Goal: Task Accomplishment & Management: Use online tool/utility

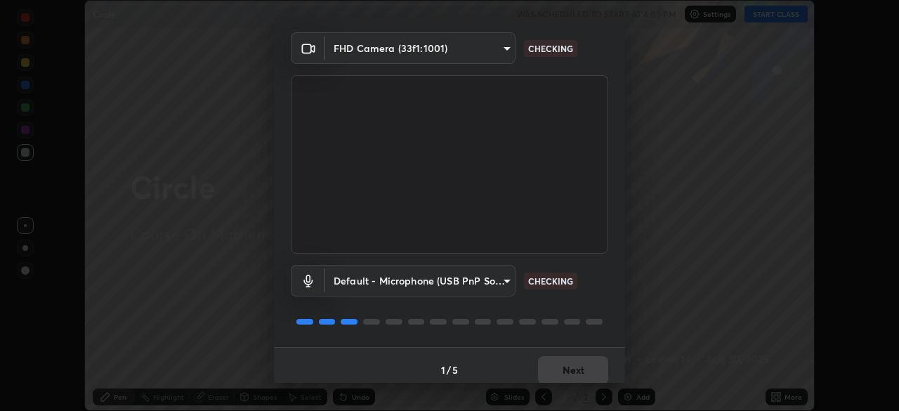
scroll to position [50, 0]
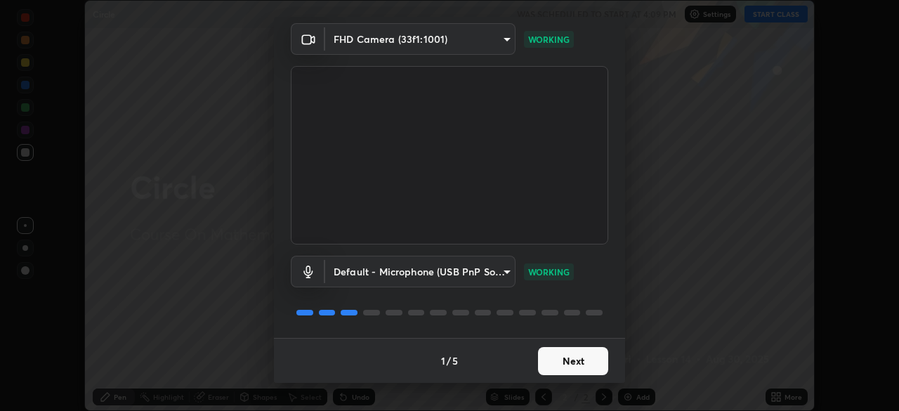
click at [562, 357] on button "Next" at bounding box center [573, 361] width 70 height 28
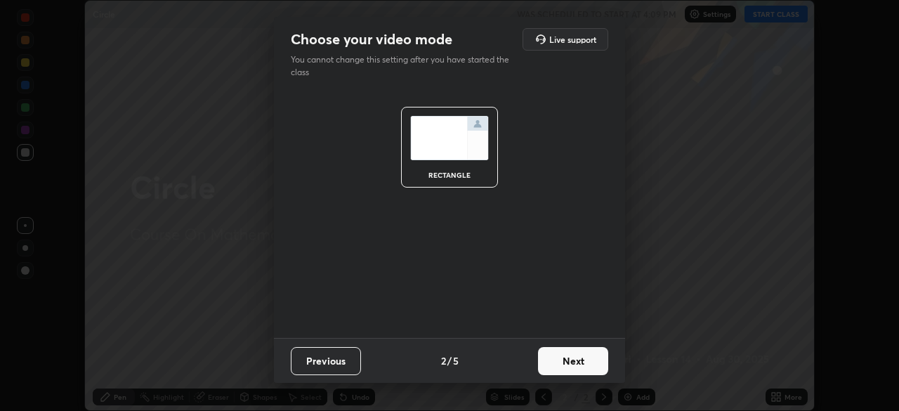
scroll to position [0, 0]
click at [565, 359] on button "Next" at bounding box center [573, 361] width 70 height 28
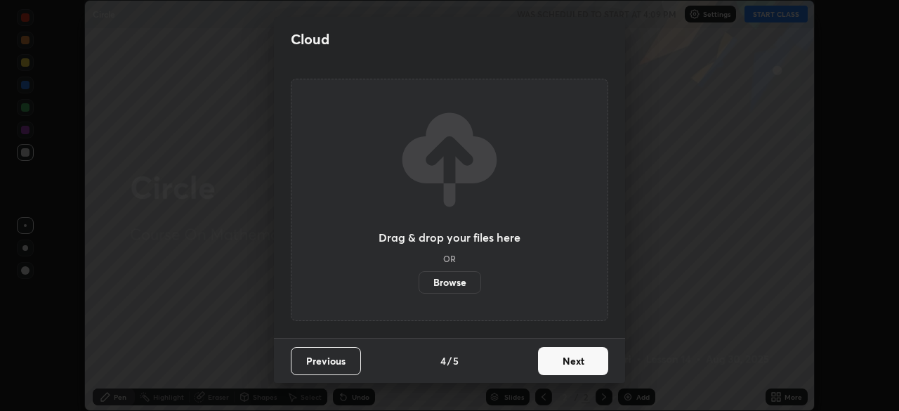
click at [563, 367] on button "Next" at bounding box center [573, 361] width 70 height 28
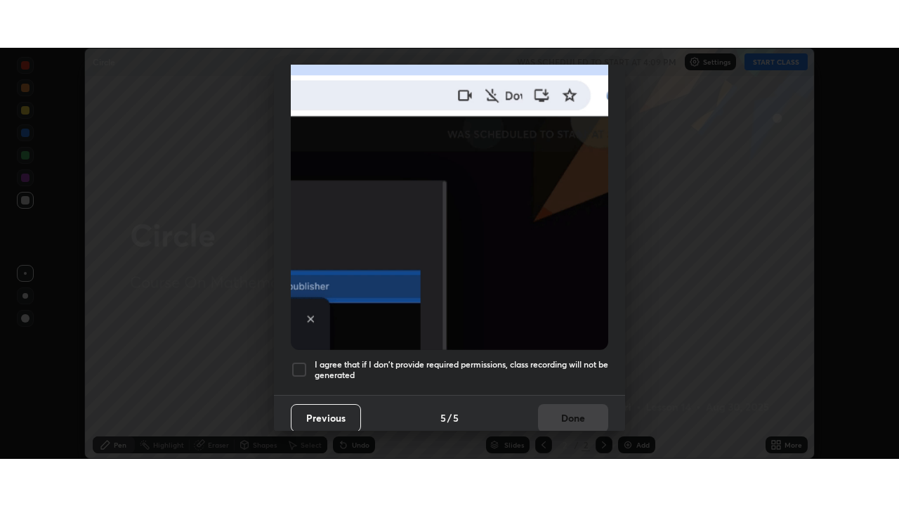
scroll to position [336, 0]
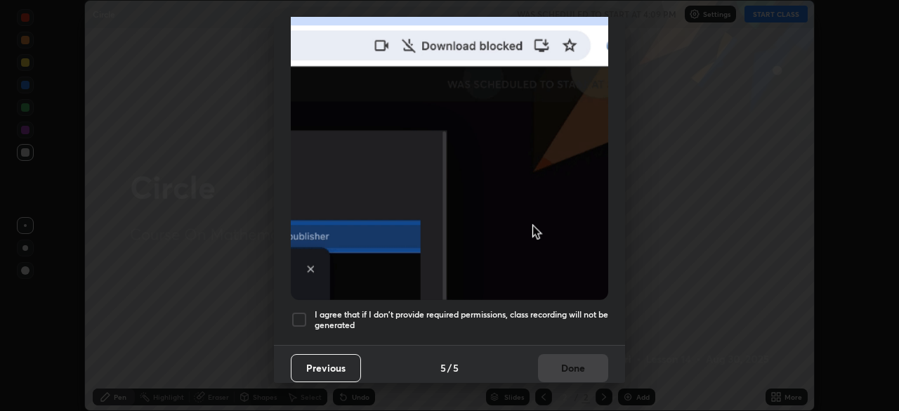
click at [553, 317] on h5 "I agree that if I don't provide required permissions, class recording will not …" at bounding box center [462, 320] width 294 height 22
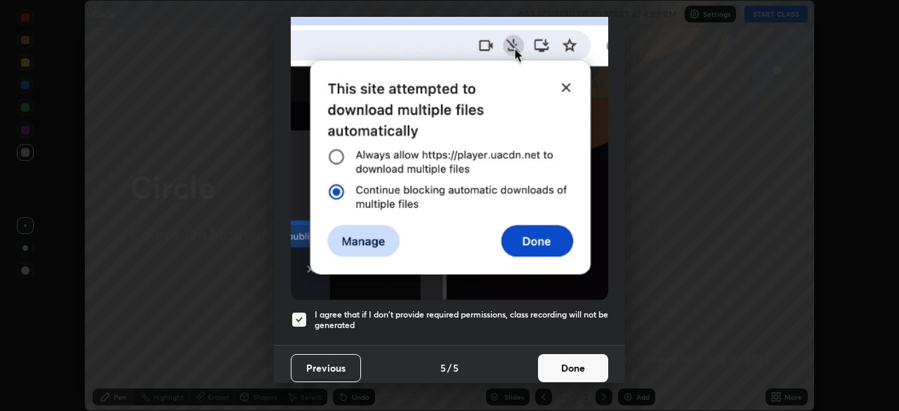
click at [553, 361] on button "Done" at bounding box center [573, 368] width 70 height 28
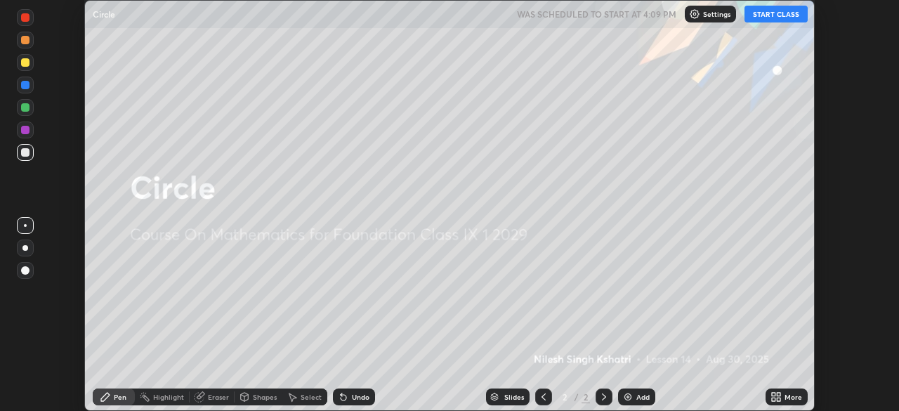
click at [631, 399] on img at bounding box center [627, 396] width 11 height 11
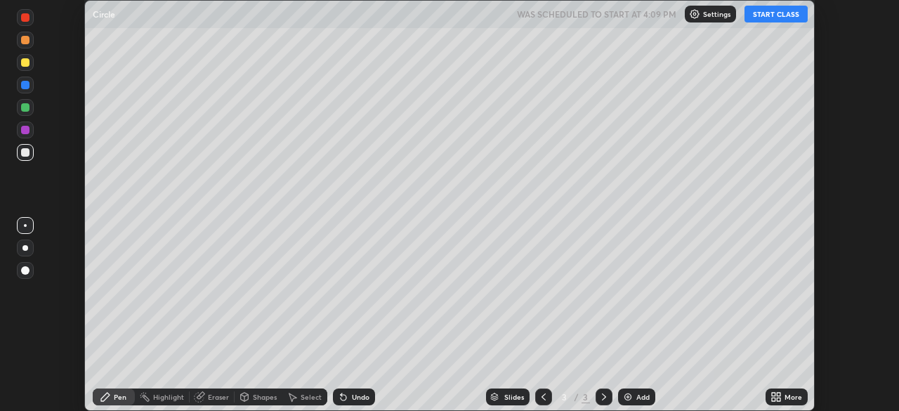
click at [780, 397] on icon at bounding box center [775, 396] width 11 height 11
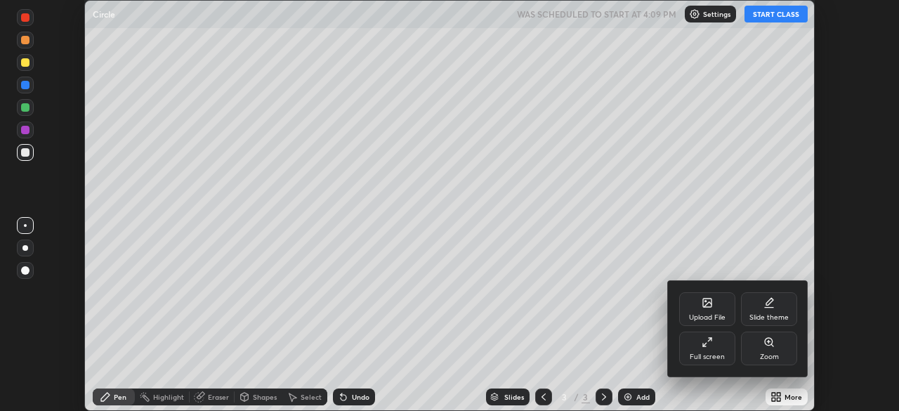
click at [708, 350] on div "Full screen" at bounding box center [707, 348] width 56 height 34
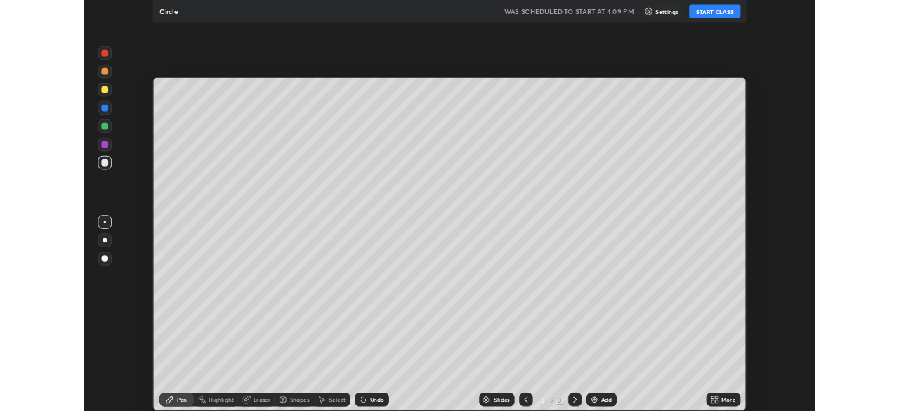
scroll to position [506, 899]
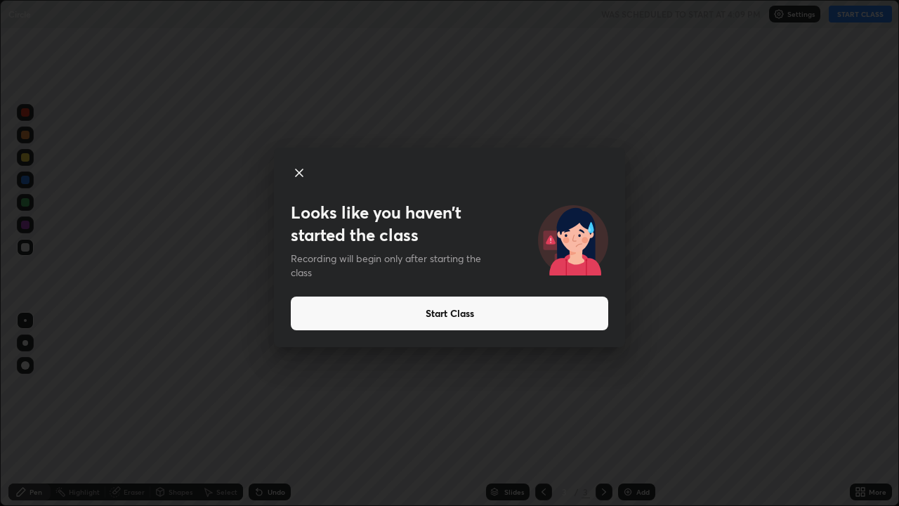
click at [532, 315] on button "Start Class" at bounding box center [449, 313] width 317 height 34
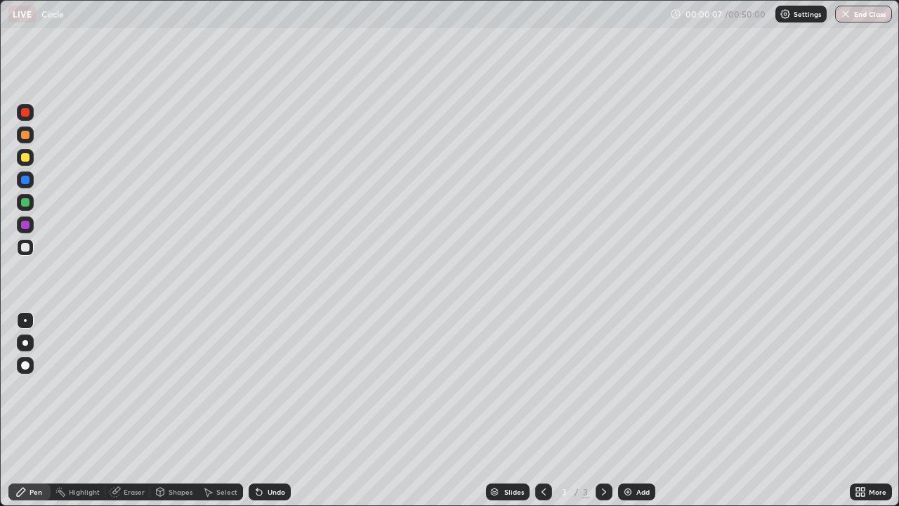
click at [171, 410] on div "Shapes" at bounding box center [181, 491] width 24 height 7
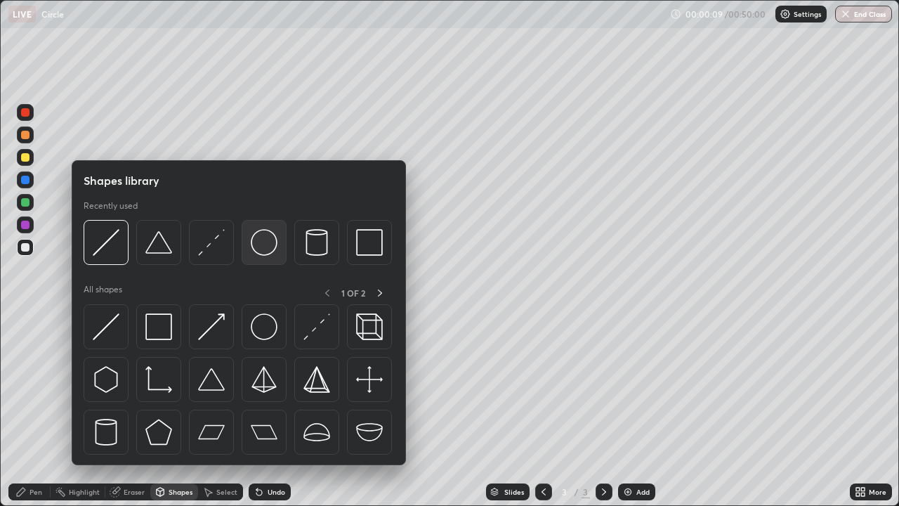
click at [270, 243] on img at bounding box center [264, 242] width 27 height 27
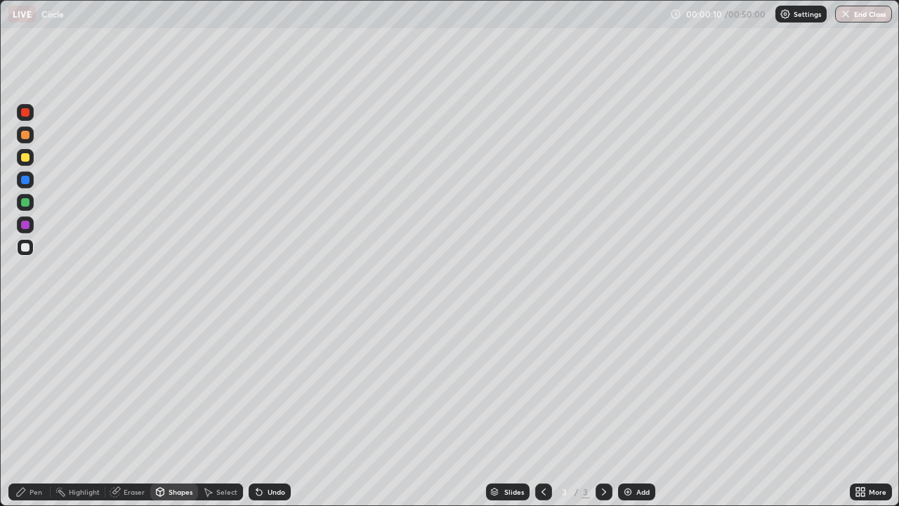
click at [26, 107] on div at bounding box center [25, 112] width 17 height 17
click at [29, 158] on div at bounding box center [25, 157] width 8 height 8
click at [277, 410] on div "Undo" at bounding box center [270, 491] width 42 height 17
click at [166, 410] on div "Shapes" at bounding box center [174, 491] width 48 height 17
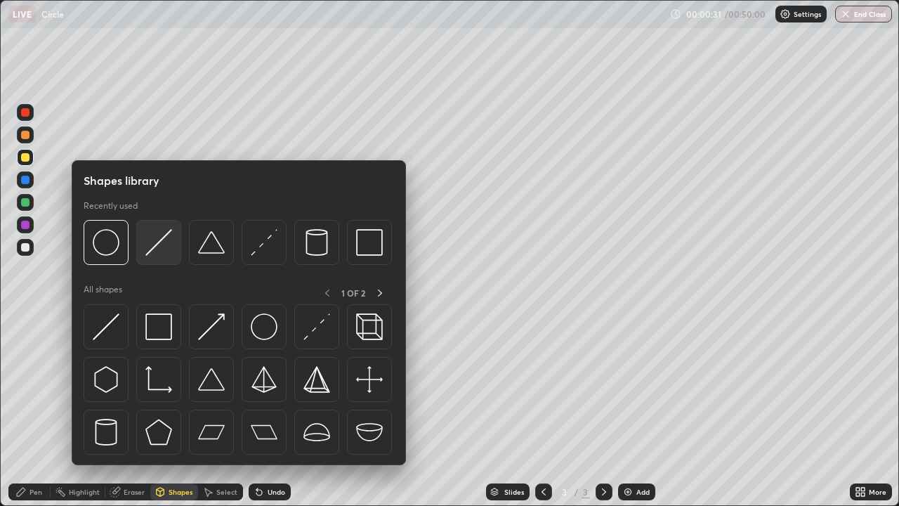
click at [161, 253] on img at bounding box center [158, 242] width 27 height 27
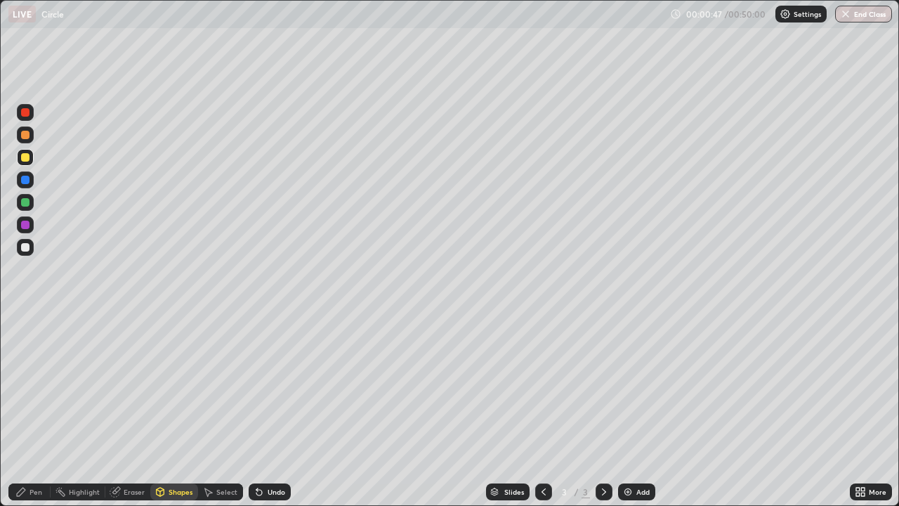
click at [26, 410] on icon at bounding box center [20, 491] width 11 height 11
click at [24, 246] on div at bounding box center [25, 247] width 8 height 8
click at [36, 410] on div "Pen" at bounding box center [35, 491] width 13 height 7
click at [25, 114] on div at bounding box center [25, 112] width 8 height 8
click at [269, 410] on div "Undo" at bounding box center [277, 491] width 18 height 7
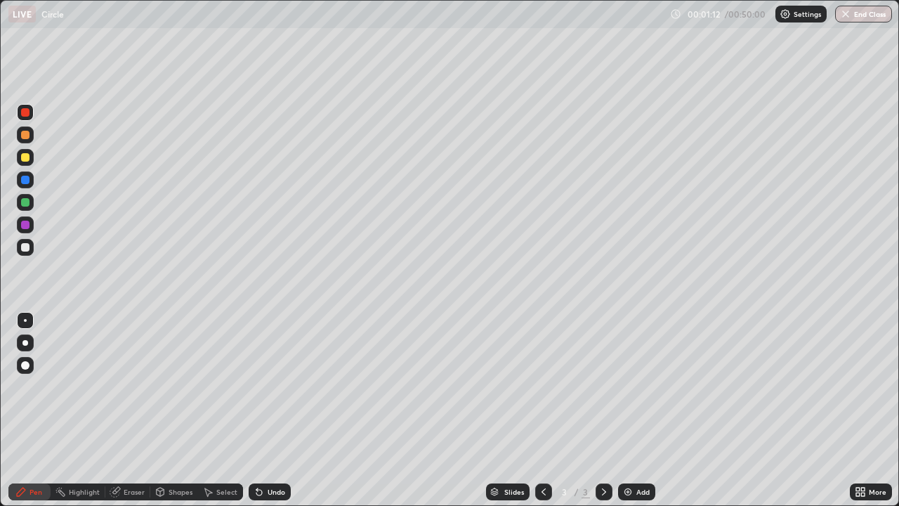
click at [269, 410] on div "Undo" at bounding box center [277, 491] width 18 height 7
click at [268, 410] on div "Undo" at bounding box center [277, 491] width 18 height 7
click at [27, 164] on div at bounding box center [25, 157] width 17 height 17
click at [26, 248] on div at bounding box center [25, 247] width 8 height 8
click at [169, 410] on div "Shapes" at bounding box center [181, 491] width 24 height 7
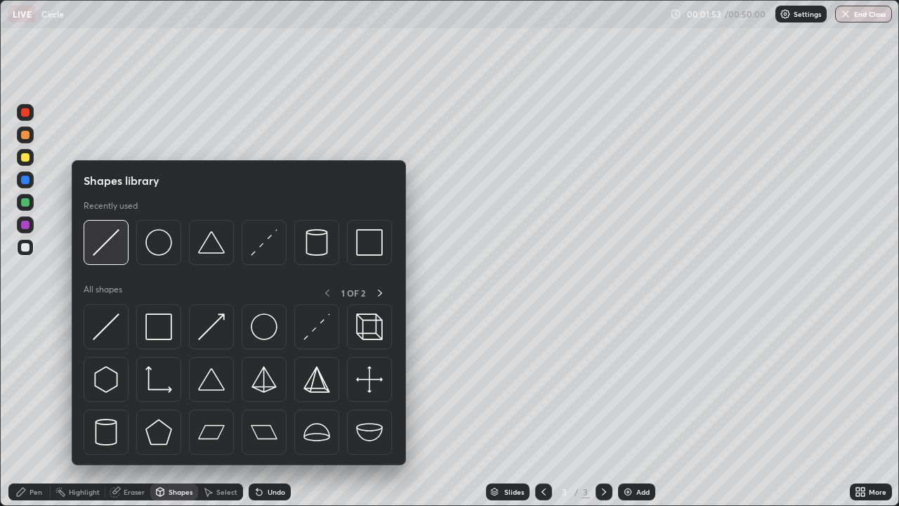
click at [109, 249] on img at bounding box center [106, 242] width 27 height 27
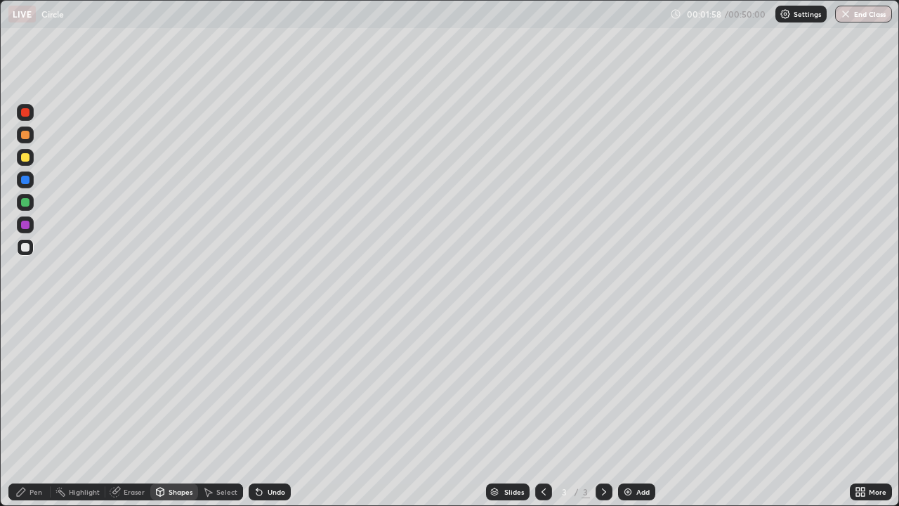
click at [272, 410] on div "Undo" at bounding box center [277, 491] width 18 height 7
click at [22, 249] on div at bounding box center [25, 247] width 8 height 8
click at [28, 410] on div "Pen" at bounding box center [29, 491] width 42 height 17
click at [26, 135] on div at bounding box center [25, 135] width 8 height 8
click at [26, 182] on div at bounding box center [25, 180] width 8 height 8
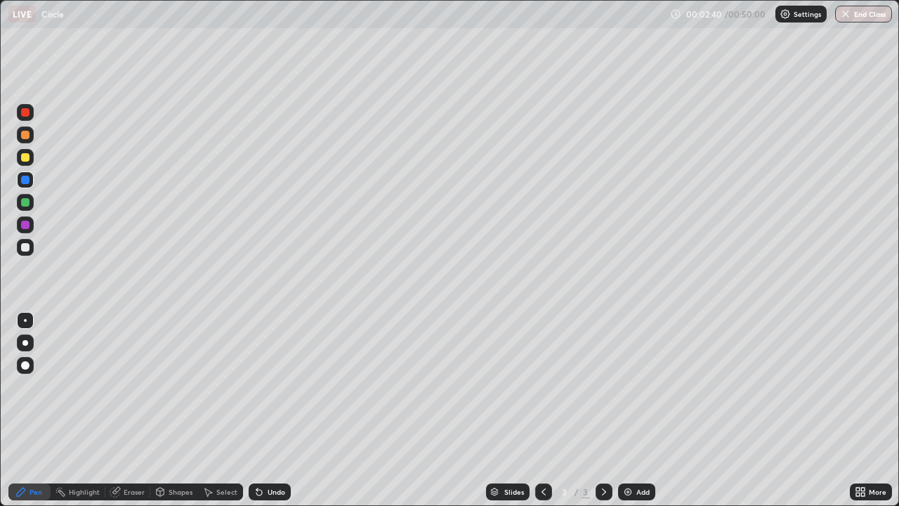
click at [170, 410] on div "Shapes" at bounding box center [174, 491] width 48 height 17
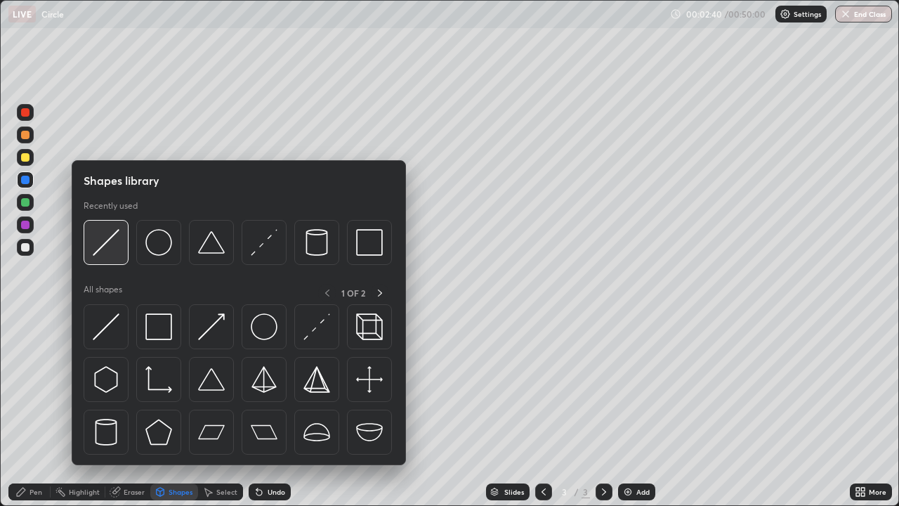
click at [110, 247] on img at bounding box center [106, 242] width 27 height 27
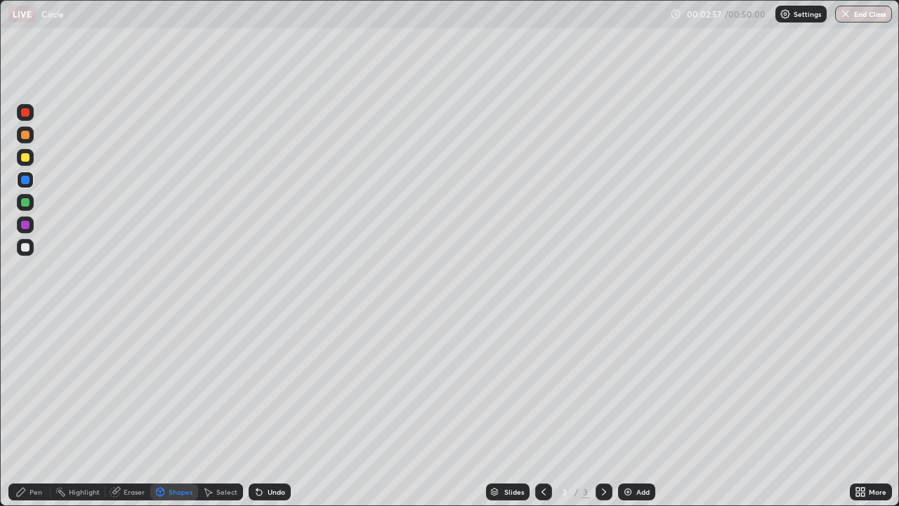
click at [33, 410] on div "Pen" at bounding box center [35, 491] width 13 height 7
click at [21, 246] on div at bounding box center [25, 247] width 8 height 8
click at [126, 410] on div "Eraser" at bounding box center [134, 491] width 21 height 7
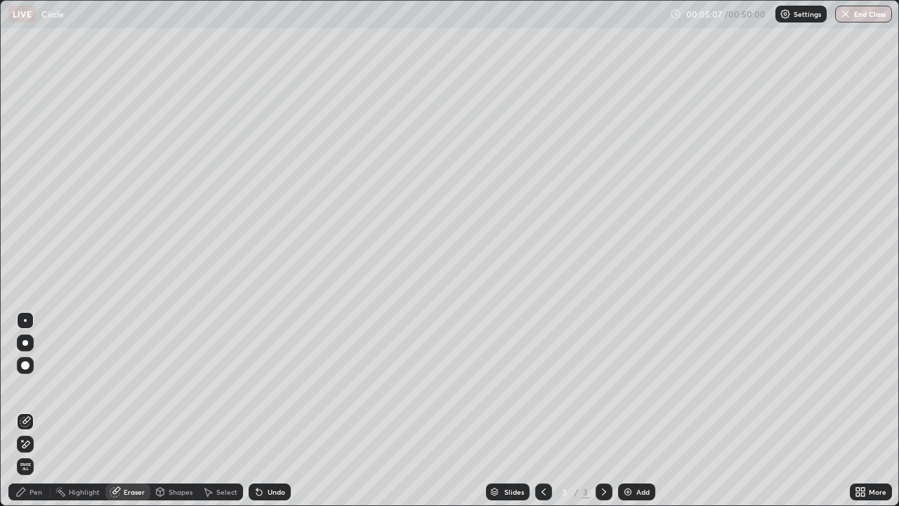
click at [22, 410] on div "Pen" at bounding box center [29, 491] width 42 height 17
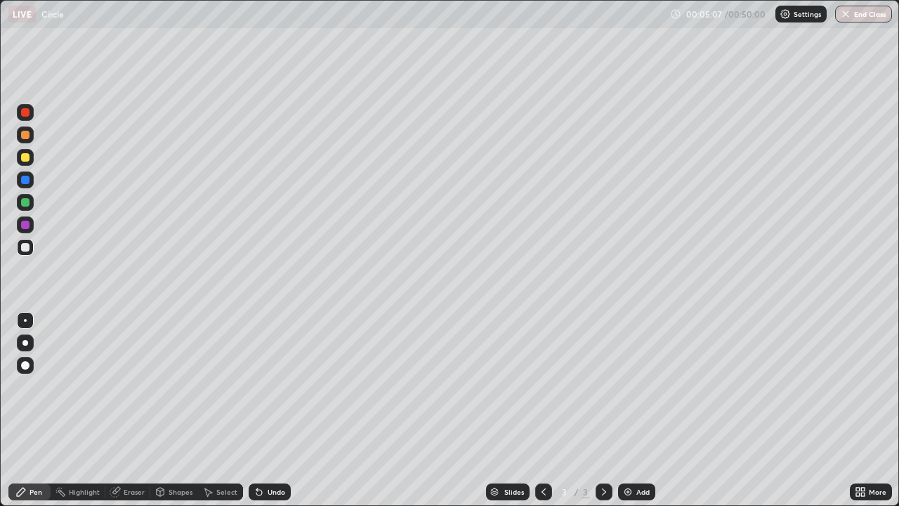
click at [27, 410] on div "Pen" at bounding box center [29, 491] width 42 height 17
click at [124, 410] on div "Eraser" at bounding box center [134, 491] width 21 height 7
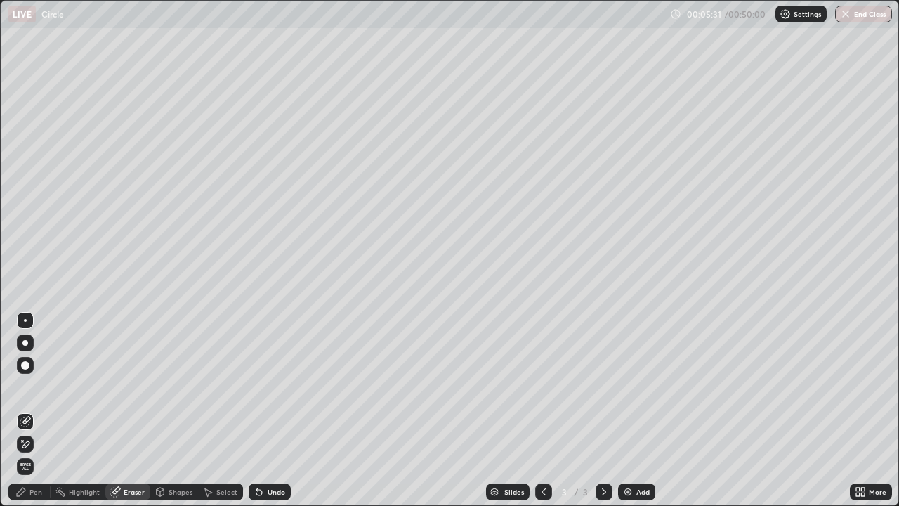
click at [25, 410] on icon at bounding box center [20, 491] width 11 height 11
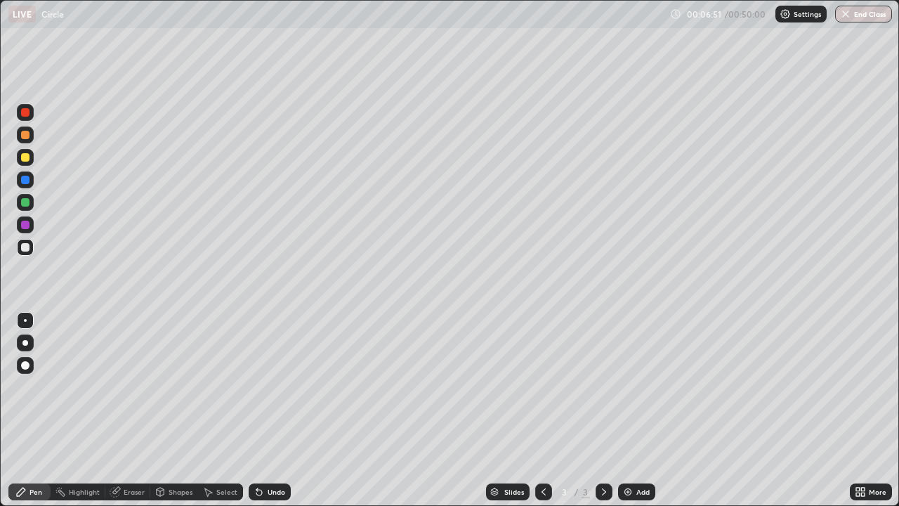
click at [268, 410] on div "Undo" at bounding box center [277, 491] width 18 height 7
click at [210, 410] on icon at bounding box center [207, 491] width 11 height 11
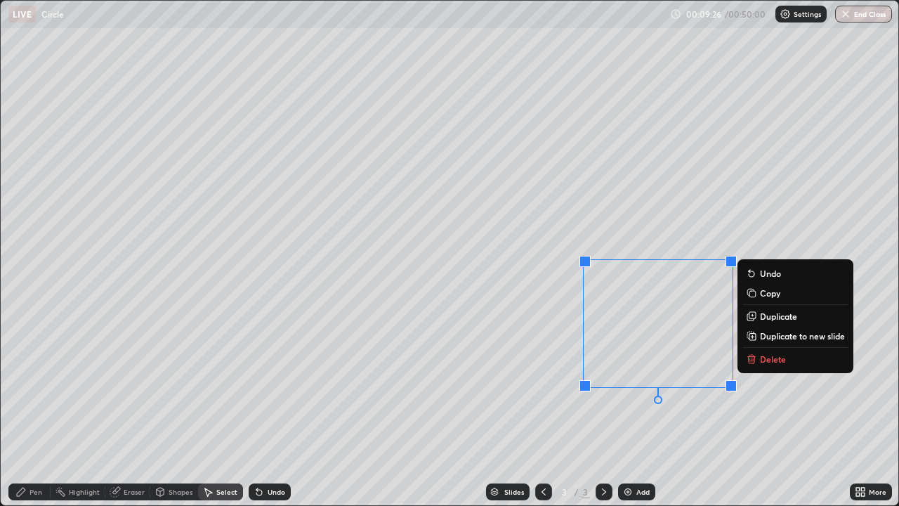
click at [758, 362] on button "Delete" at bounding box center [795, 358] width 105 height 17
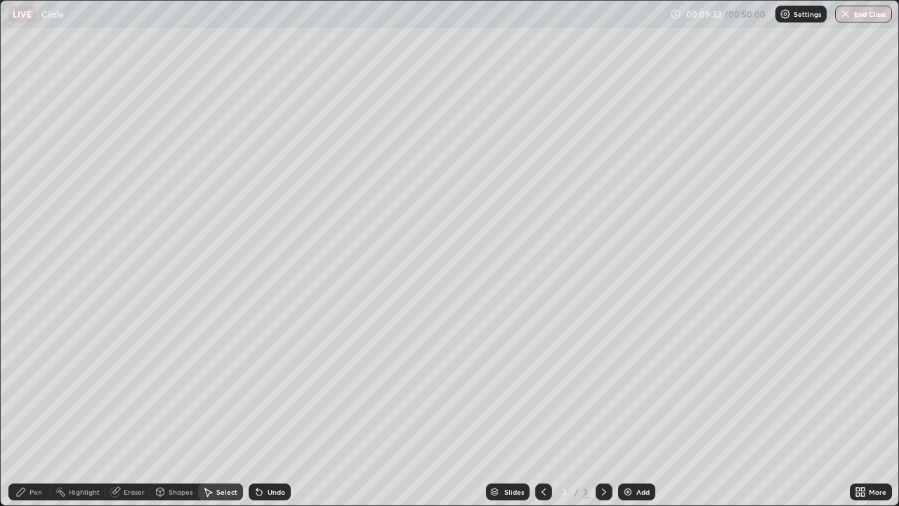
click at [29, 410] on div "Pen" at bounding box center [29, 491] width 42 height 17
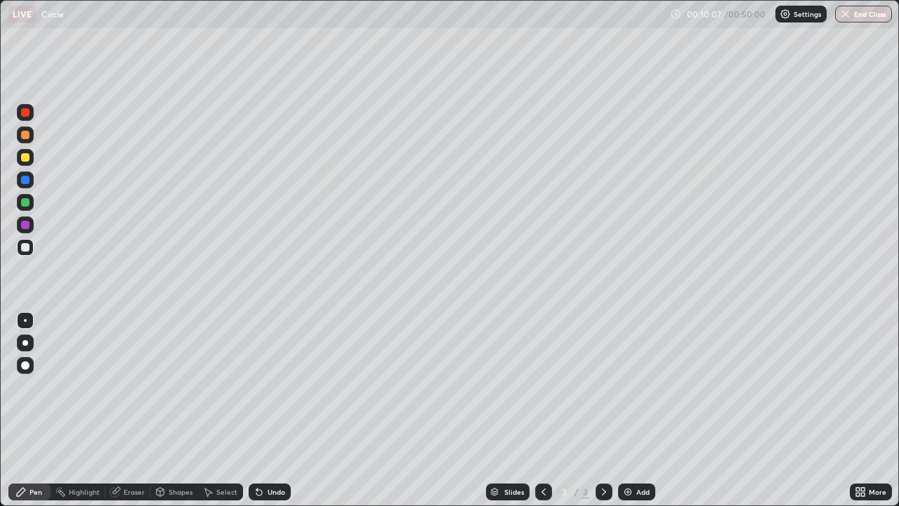
click at [222, 410] on div "Select" at bounding box center [226, 491] width 21 height 7
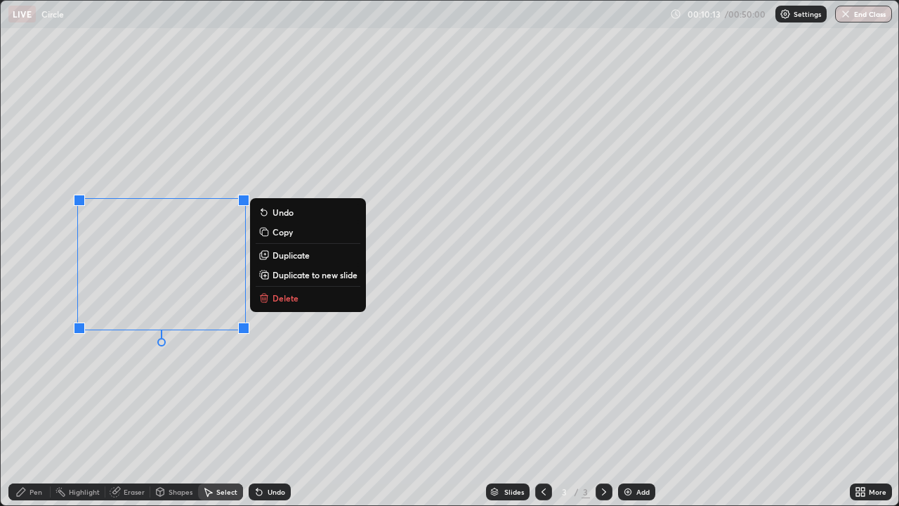
click at [273, 301] on p "Delete" at bounding box center [285, 297] width 26 height 11
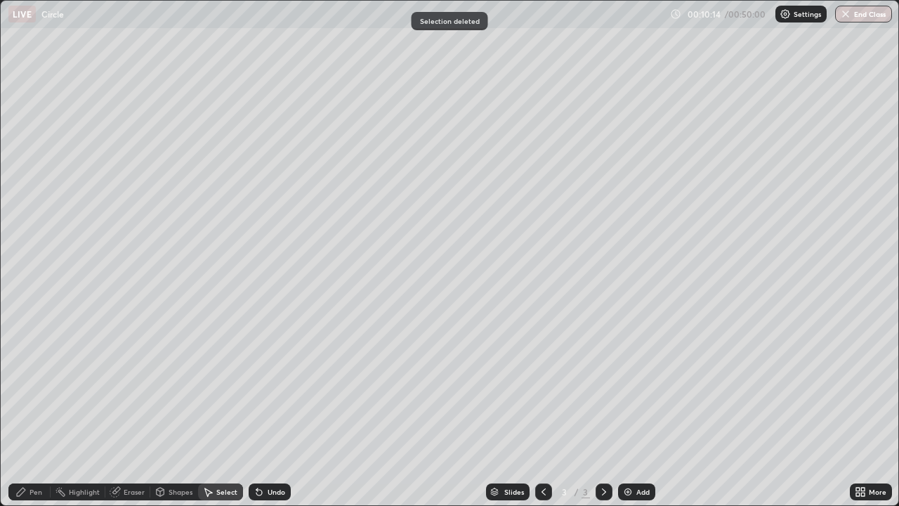
click at [25, 410] on icon at bounding box center [20, 491] width 11 height 11
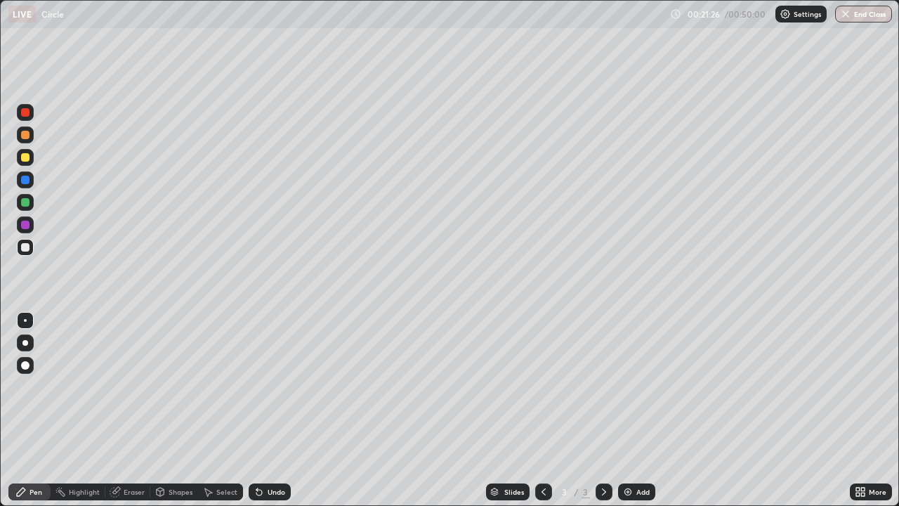
click at [637, 410] on div "Add" at bounding box center [642, 491] width 13 height 7
click at [164, 410] on icon at bounding box center [159, 491] width 11 height 11
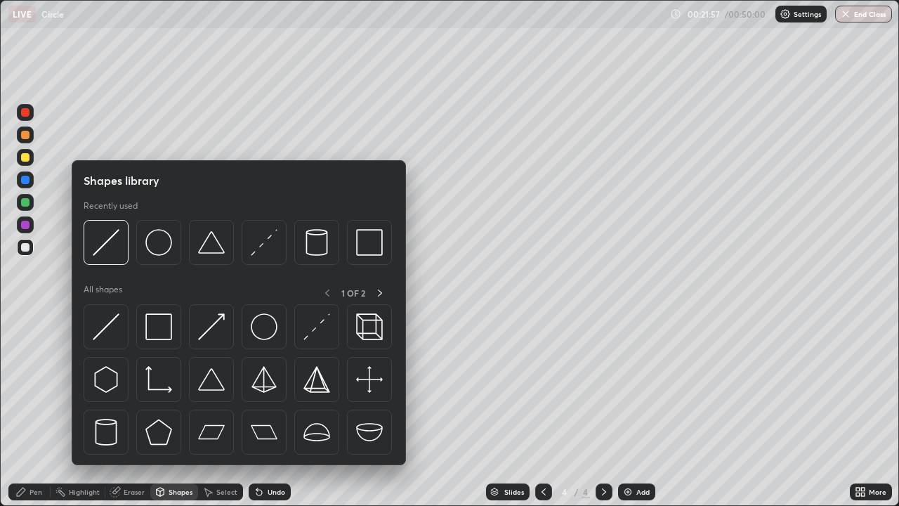
click at [26, 110] on div at bounding box center [25, 112] width 8 height 8
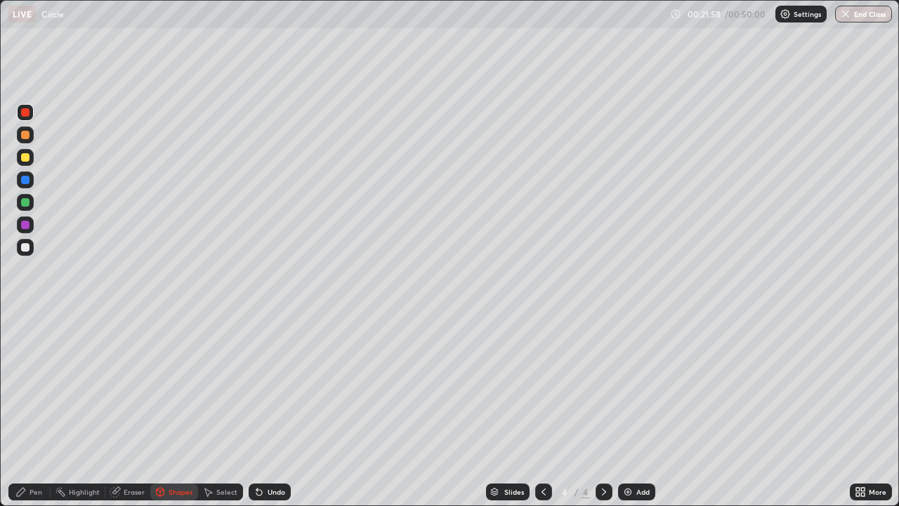
click at [168, 410] on div "Shapes" at bounding box center [174, 491] width 48 height 17
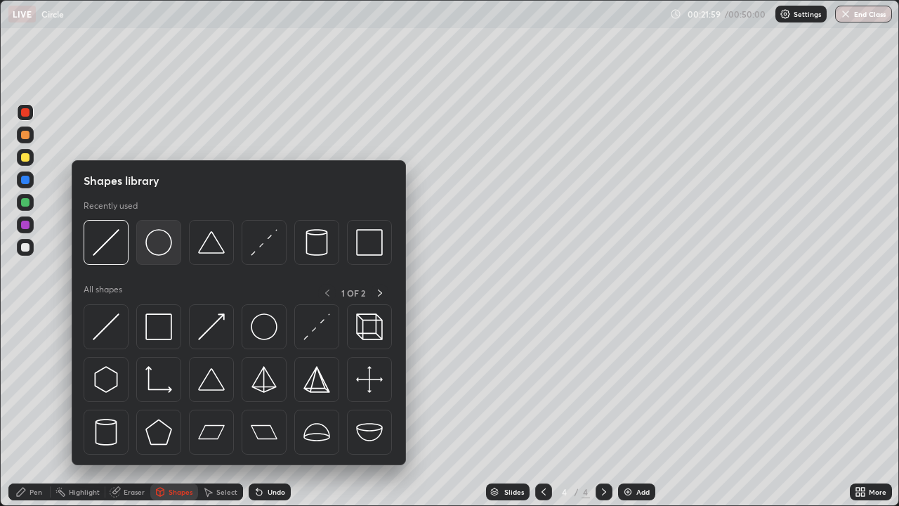
click at [162, 239] on img at bounding box center [158, 242] width 27 height 27
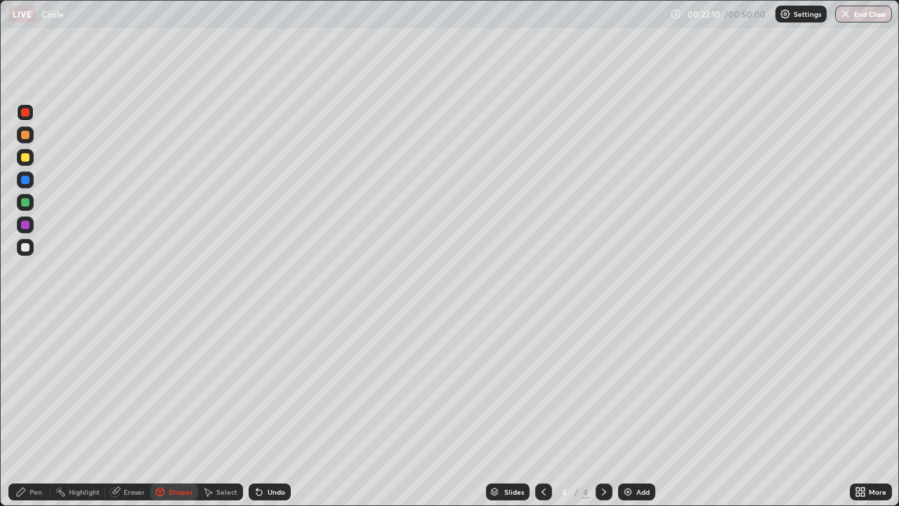
click at [26, 161] on div at bounding box center [25, 157] width 8 height 8
click at [269, 410] on div "Undo" at bounding box center [277, 491] width 18 height 7
click at [178, 410] on div "Shapes" at bounding box center [181, 491] width 24 height 7
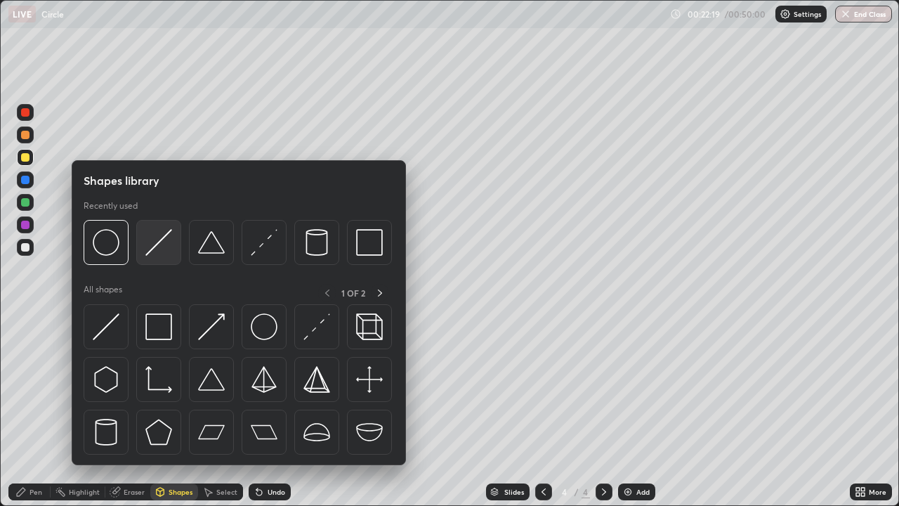
click at [139, 243] on div at bounding box center [158, 242] width 45 height 45
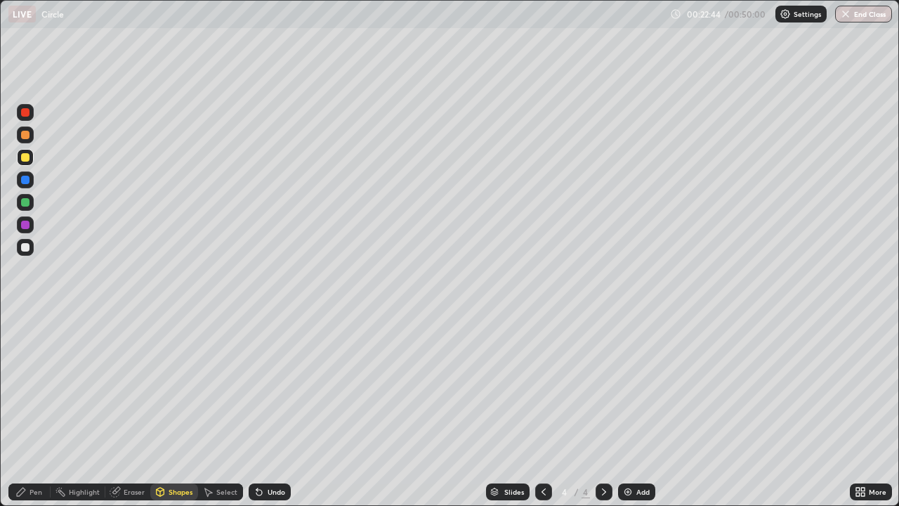
click at [257, 410] on icon at bounding box center [259, 492] width 6 height 6
click at [269, 410] on div "Undo" at bounding box center [277, 491] width 18 height 7
click at [281, 410] on div "Undo" at bounding box center [270, 491] width 42 height 17
click at [25, 180] on div at bounding box center [25, 180] width 8 height 8
click at [26, 410] on icon at bounding box center [20, 491] width 11 height 11
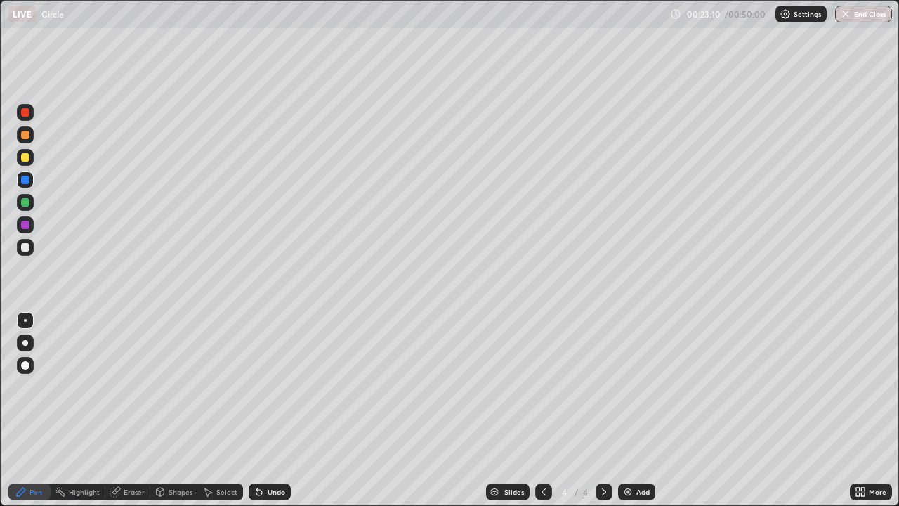
click at [279, 410] on div "Undo" at bounding box center [270, 491] width 42 height 17
click at [25, 165] on div at bounding box center [25, 157] width 17 height 17
click at [269, 410] on div "Undo" at bounding box center [277, 491] width 18 height 7
click at [222, 410] on div "Select" at bounding box center [226, 491] width 21 height 7
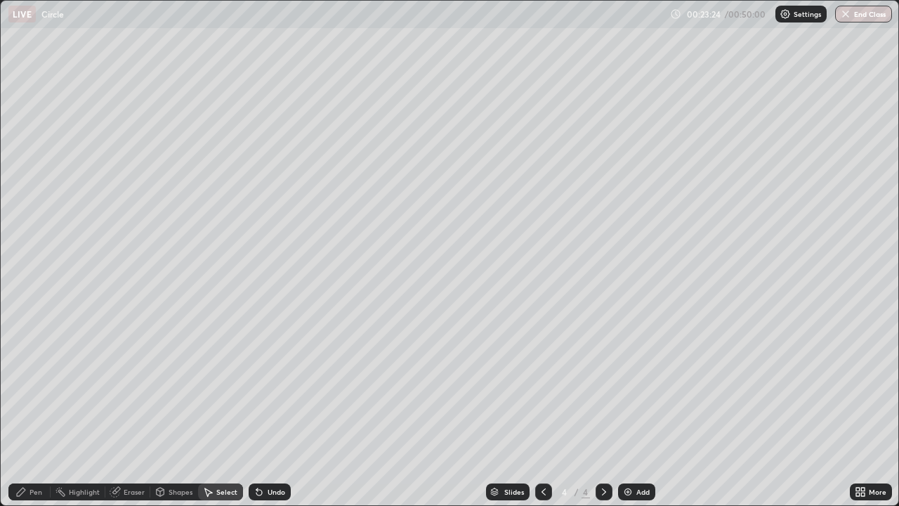
click at [270, 410] on div "Undo" at bounding box center [277, 491] width 18 height 7
click at [174, 410] on div "Shapes" at bounding box center [181, 491] width 24 height 7
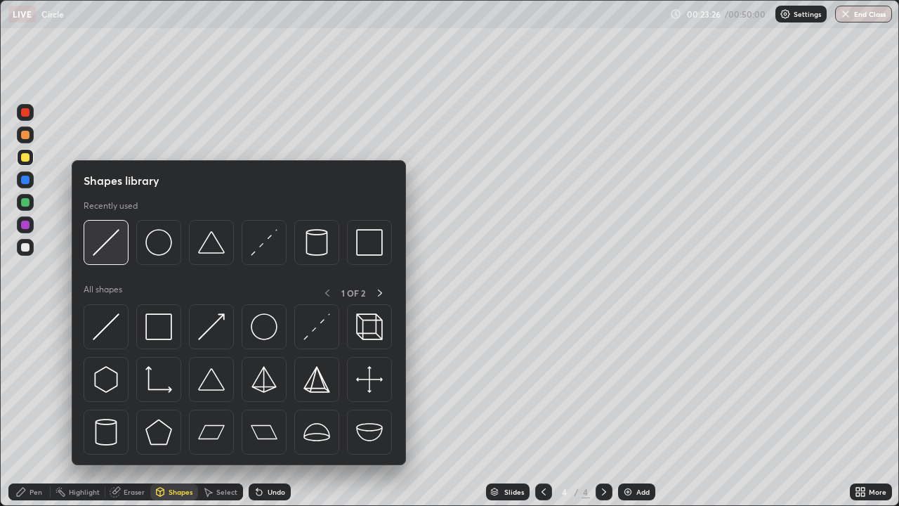
click at [111, 248] on img at bounding box center [106, 242] width 27 height 27
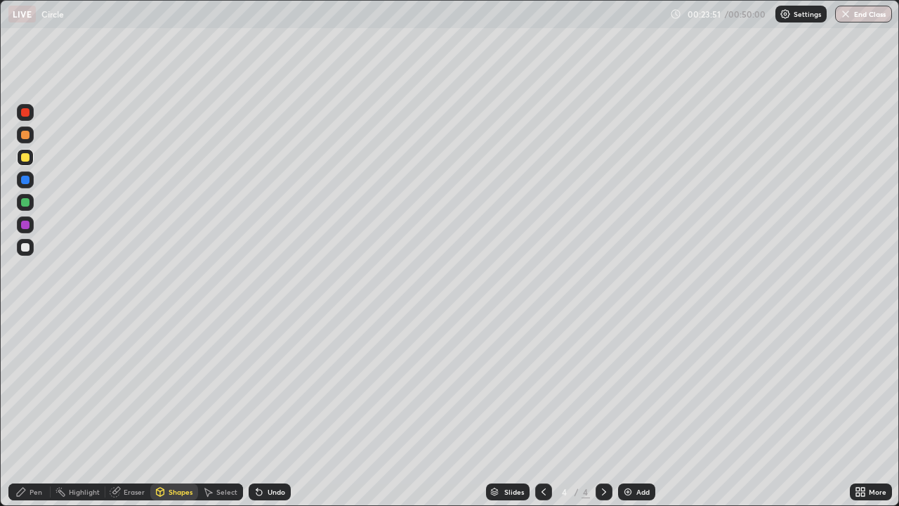
click at [25, 202] on div at bounding box center [25, 202] width 8 height 8
click at [181, 410] on div "Shapes" at bounding box center [174, 491] width 48 height 17
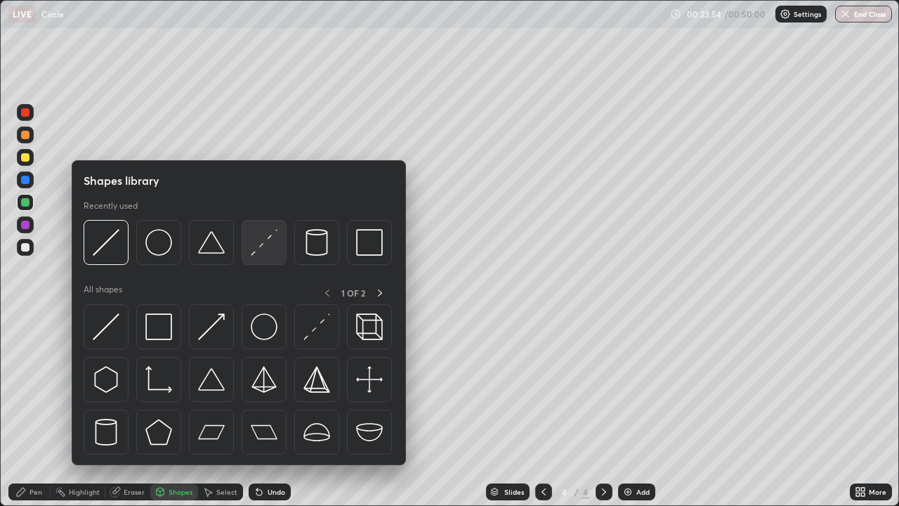
click at [267, 249] on img at bounding box center [264, 242] width 27 height 27
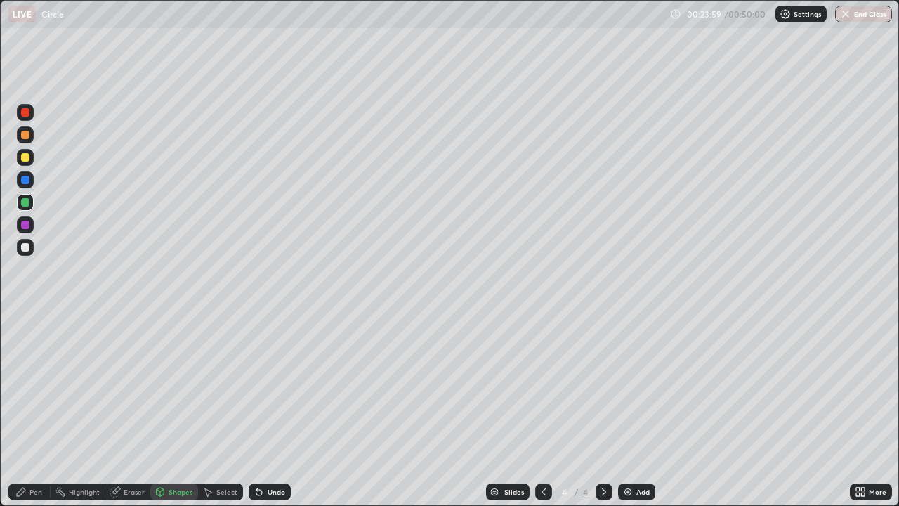
click at [180, 410] on div "Shapes" at bounding box center [181, 491] width 24 height 7
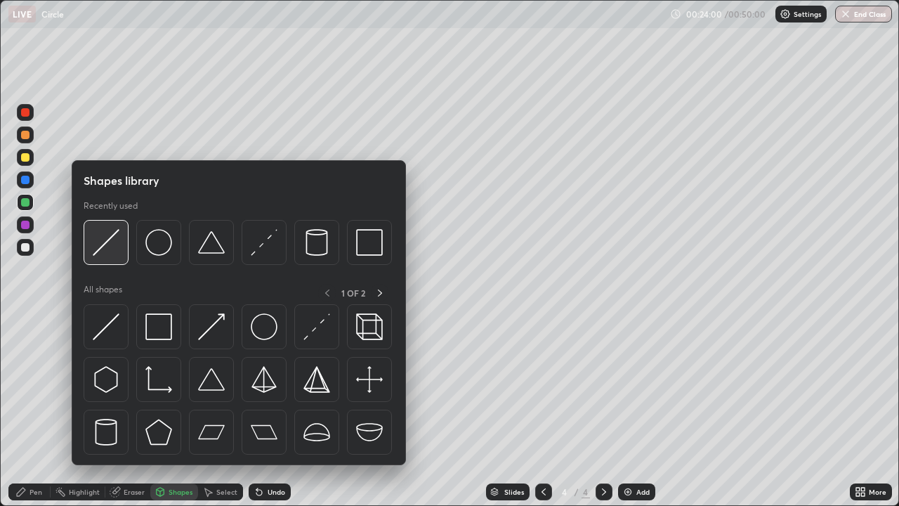
click at [115, 248] on img at bounding box center [106, 242] width 27 height 27
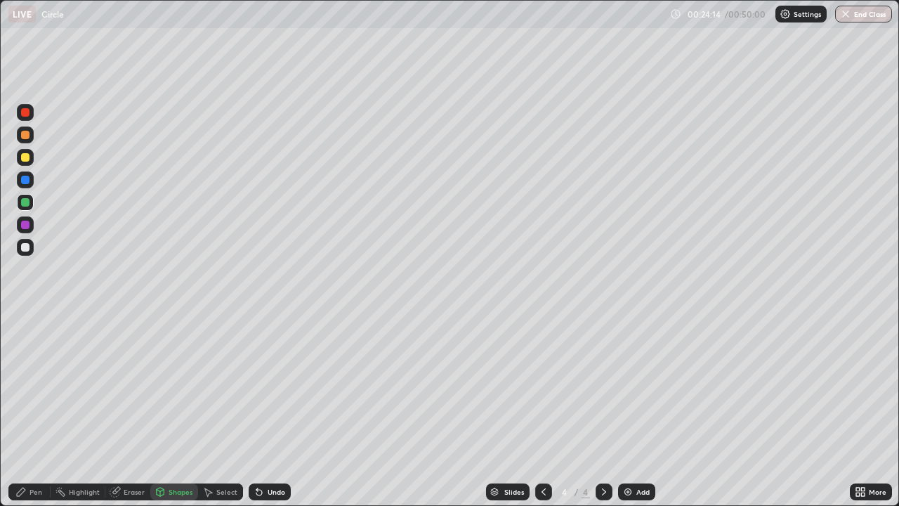
click at [29, 410] on div "Pen" at bounding box center [35, 491] width 13 height 7
click at [24, 183] on div at bounding box center [25, 180] width 8 height 8
click at [272, 410] on div "Undo" at bounding box center [277, 491] width 18 height 7
click at [276, 410] on div "Undo" at bounding box center [277, 491] width 18 height 7
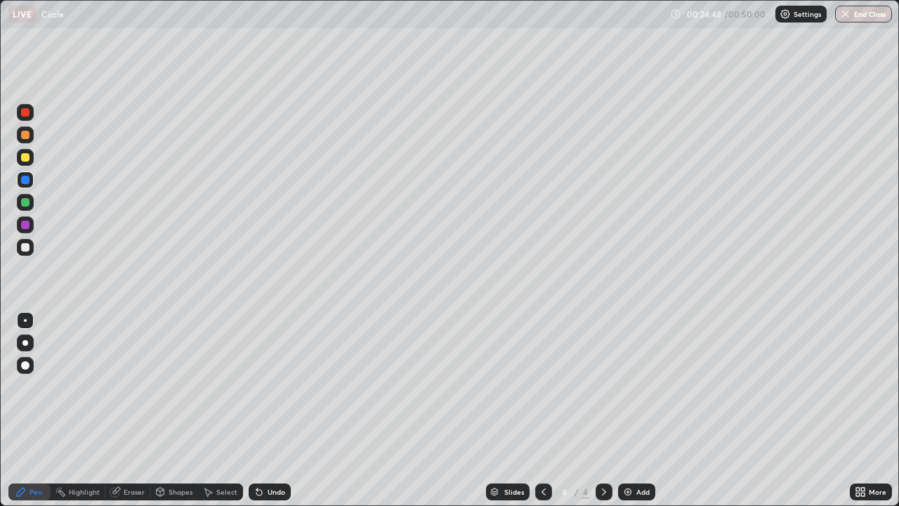
click at [275, 410] on div "Undo" at bounding box center [277, 491] width 18 height 7
click at [24, 163] on div at bounding box center [25, 157] width 17 height 17
click at [282, 410] on div "Undo" at bounding box center [277, 491] width 18 height 7
click at [25, 203] on div at bounding box center [25, 202] width 8 height 8
click at [540, 410] on icon at bounding box center [543, 491] width 11 height 11
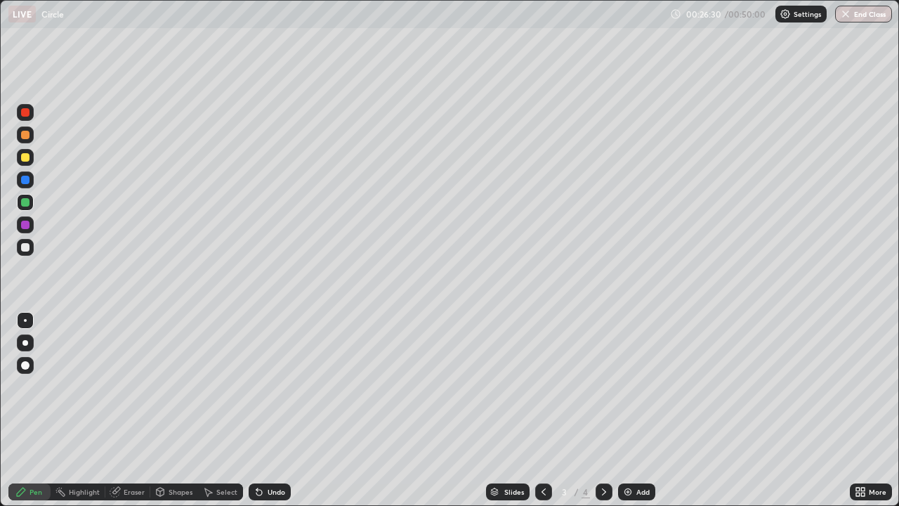
click at [258, 410] on icon at bounding box center [259, 492] width 6 height 6
click at [262, 410] on icon at bounding box center [258, 491] width 11 height 11
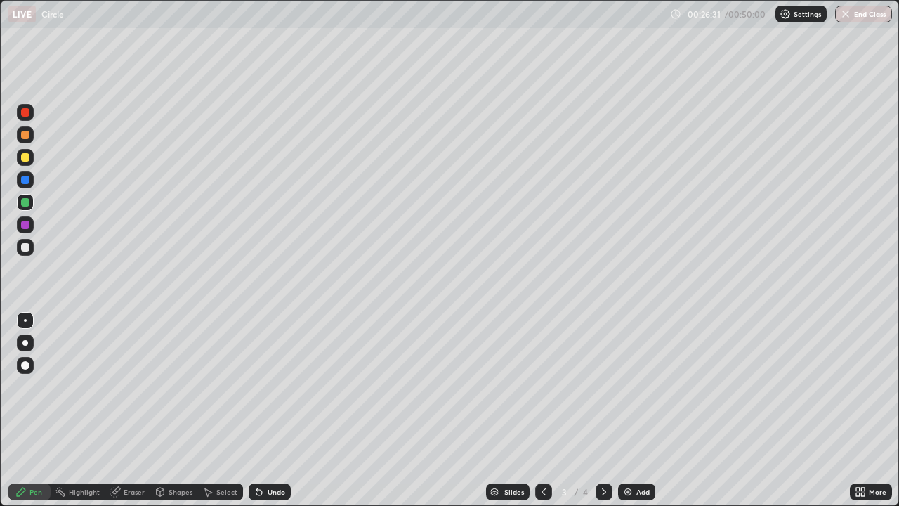
click at [258, 410] on icon at bounding box center [259, 492] width 6 height 6
click at [256, 410] on icon at bounding box center [256, 488] width 1 height 1
click at [604, 410] on icon at bounding box center [603, 491] width 11 height 11
click at [27, 251] on div at bounding box center [25, 247] width 8 height 8
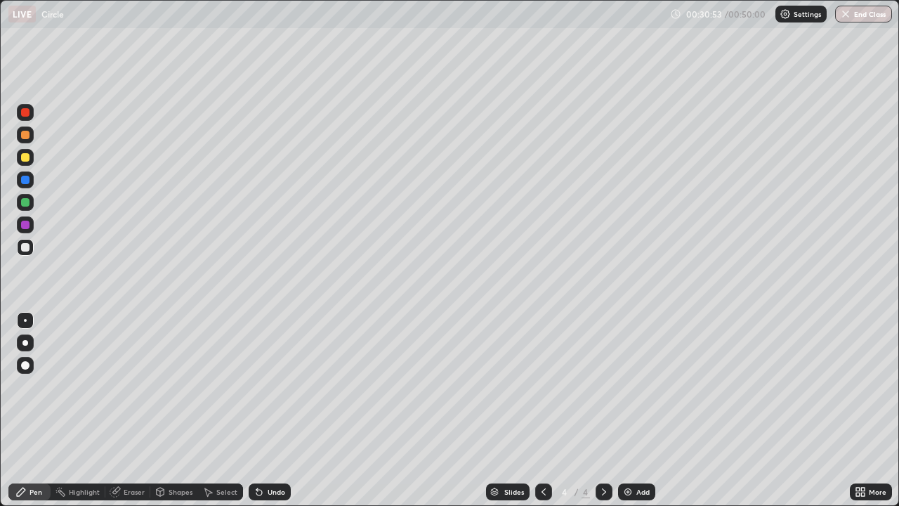
click at [32, 182] on div at bounding box center [25, 179] width 17 height 17
click at [25, 248] on div at bounding box center [25, 247] width 8 height 8
click at [172, 410] on div "Shapes" at bounding box center [181, 491] width 24 height 7
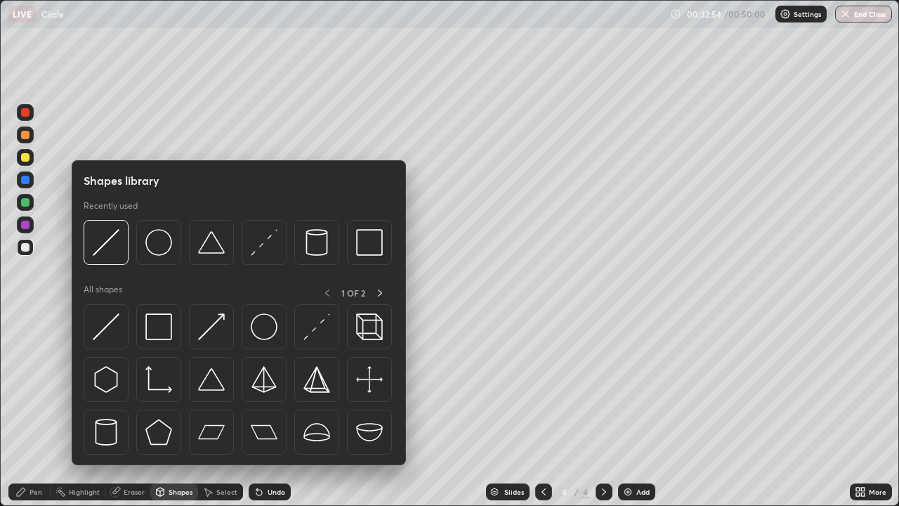
click at [119, 410] on icon at bounding box center [115, 491] width 11 height 11
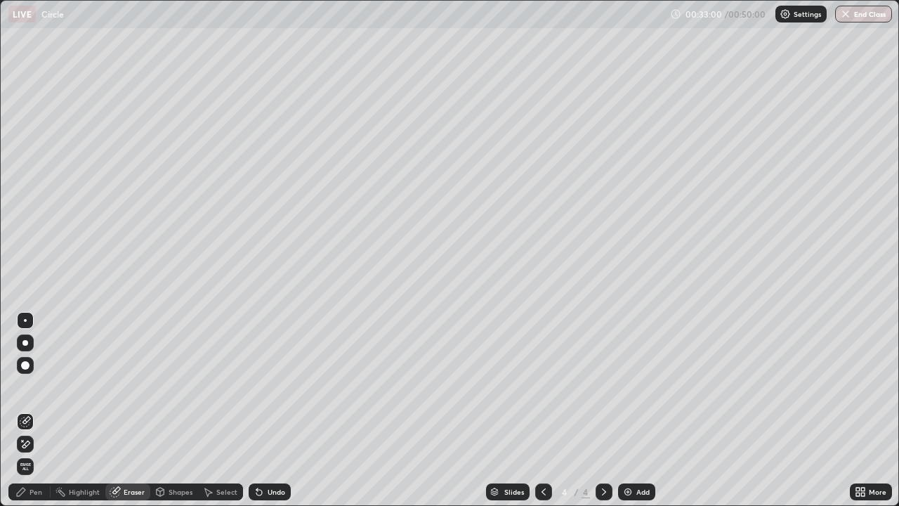
click at [30, 410] on div "Pen" at bounding box center [35, 491] width 13 height 7
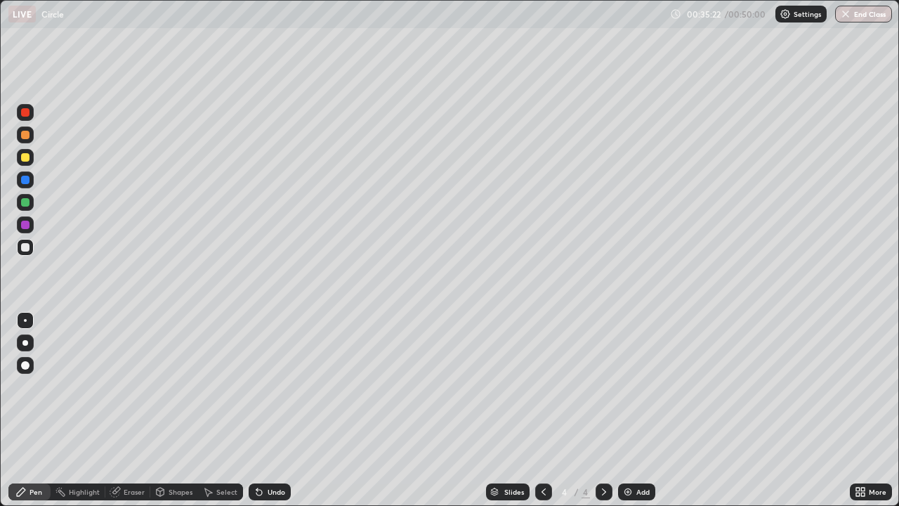
click at [126, 410] on div "Eraser" at bounding box center [134, 491] width 21 height 7
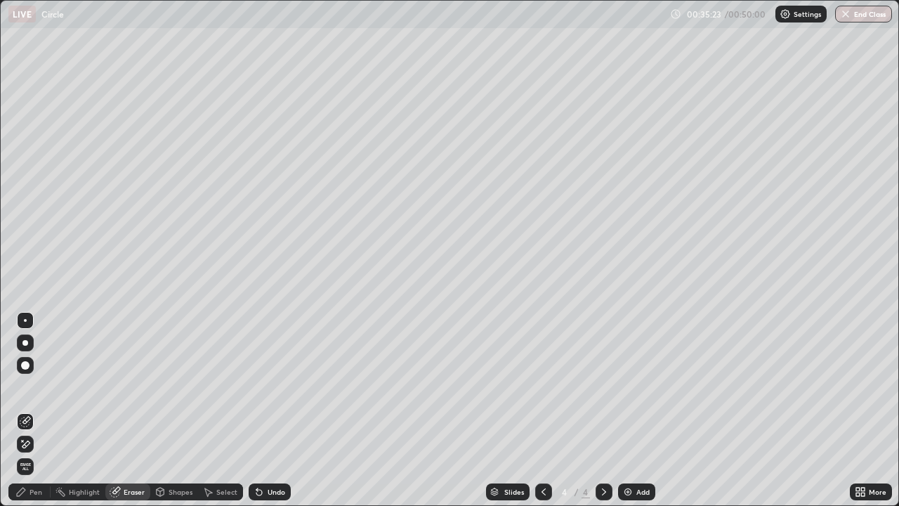
click at [218, 410] on div "Select" at bounding box center [226, 491] width 21 height 7
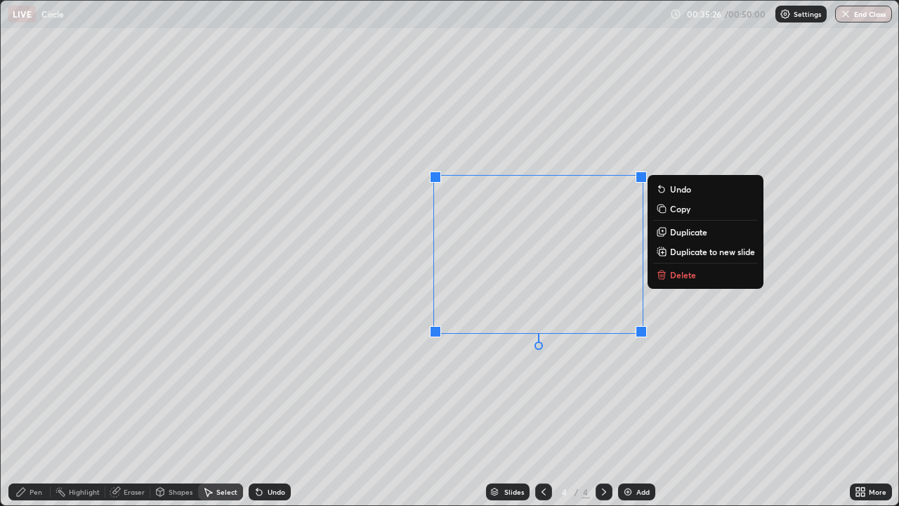
click at [672, 270] on p "Delete" at bounding box center [683, 274] width 26 height 11
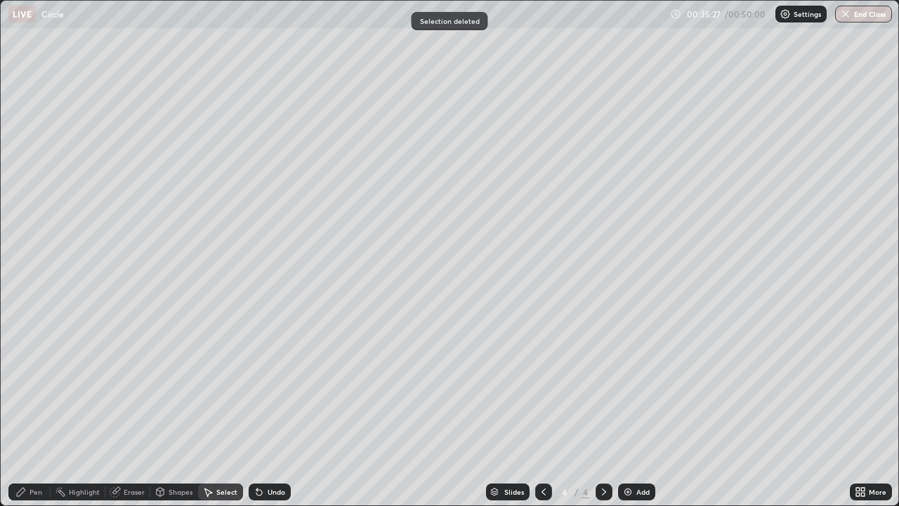
click at [29, 410] on div "Pen" at bounding box center [29, 491] width 42 height 17
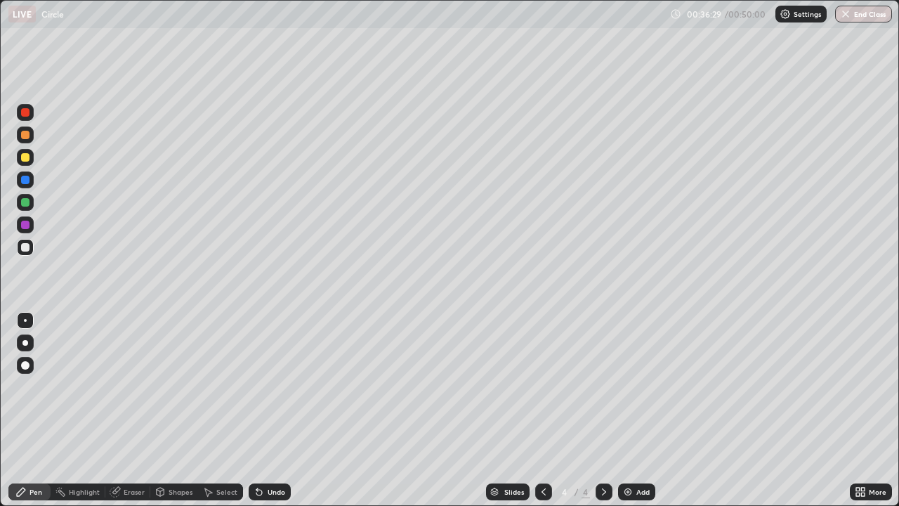
click at [169, 410] on div "Shapes" at bounding box center [181, 491] width 24 height 7
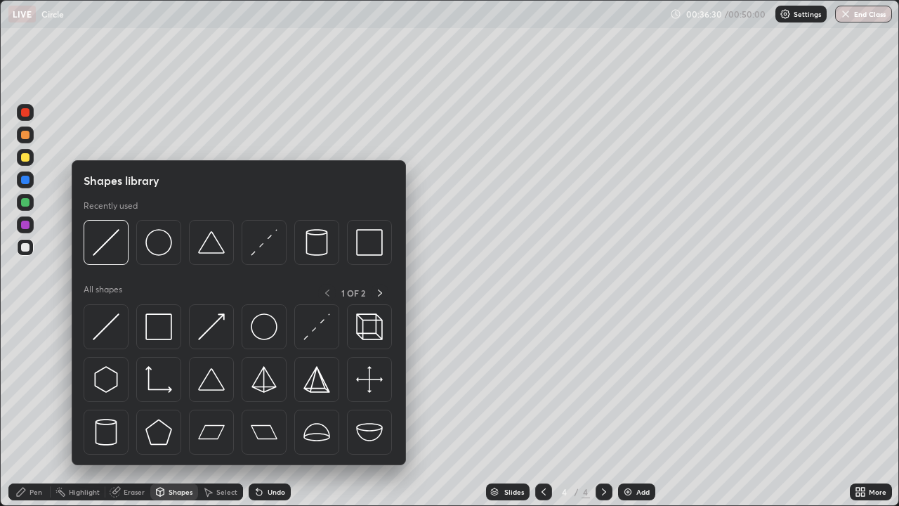
click at [70, 410] on div "Highlight" at bounding box center [84, 491] width 31 height 7
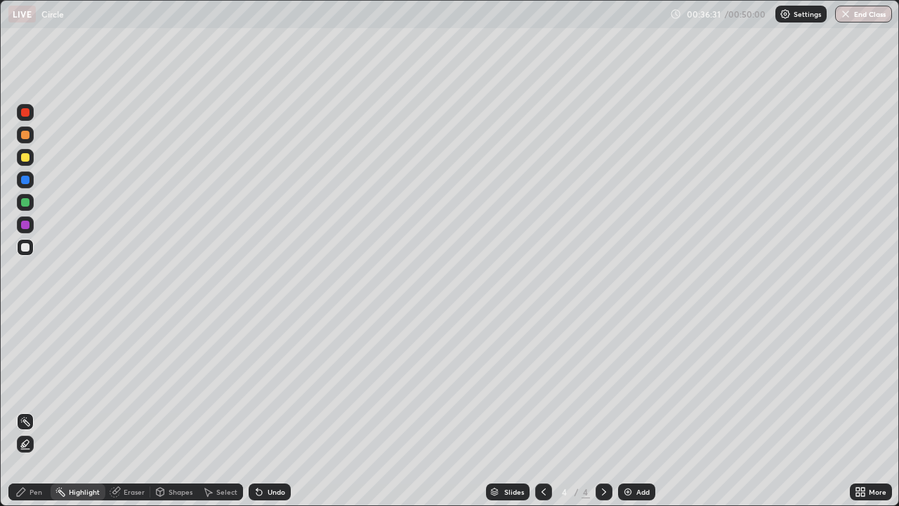
click at [127, 410] on div "Eraser" at bounding box center [134, 491] width 21 height 7
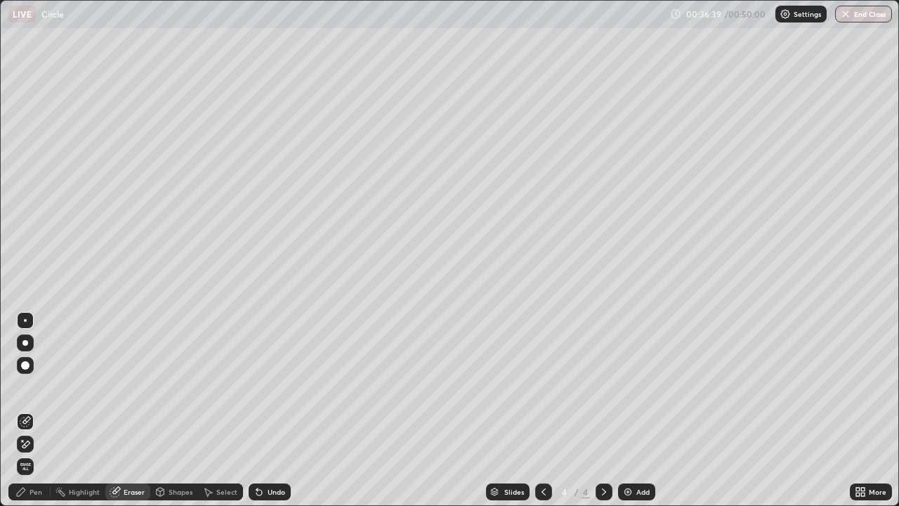
click at [25, 410] on icon at bounding box center [20, 491] width 11 height 11
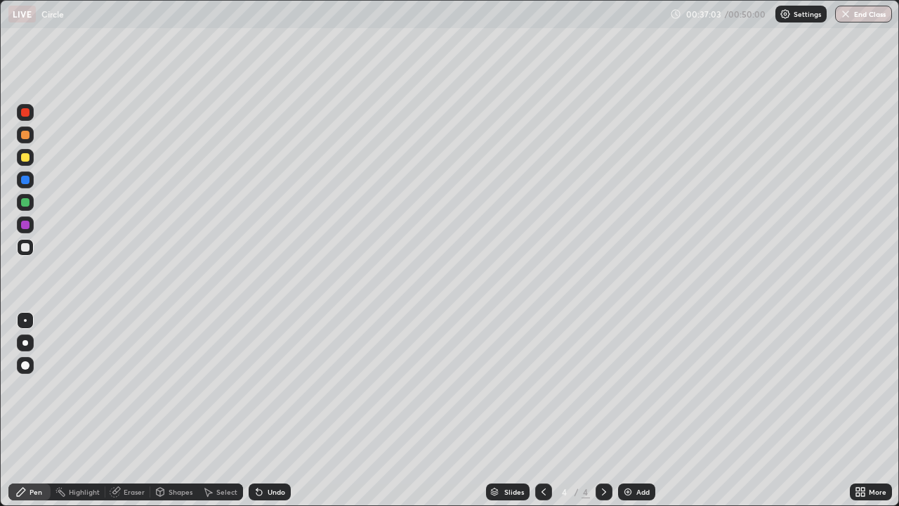
click at [124, 410] on div "Eraser" at bounding box center [134, 491] width 21 height 7
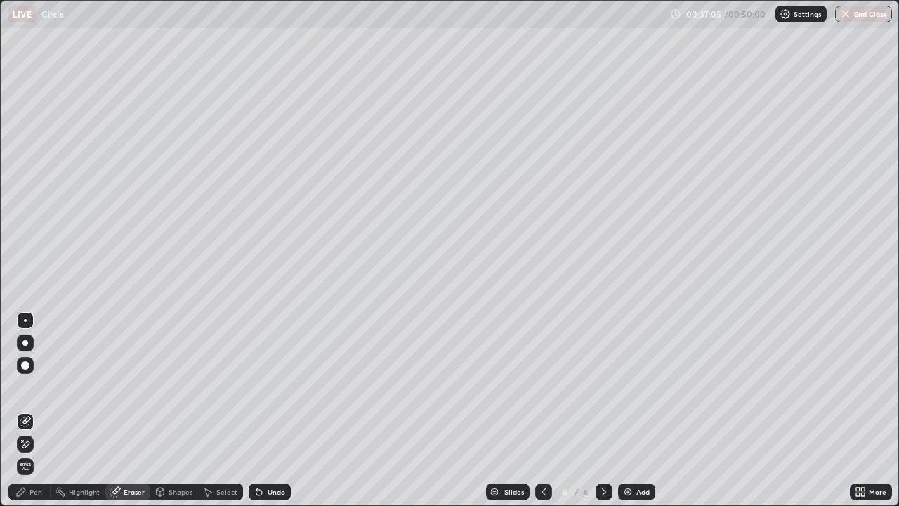
click at [25, 410] on icon at bounding box center [25, 421] width 11 height 11
click at [25, 410] on div "Pen" at bounding box center [29, 491] width 42 height 17
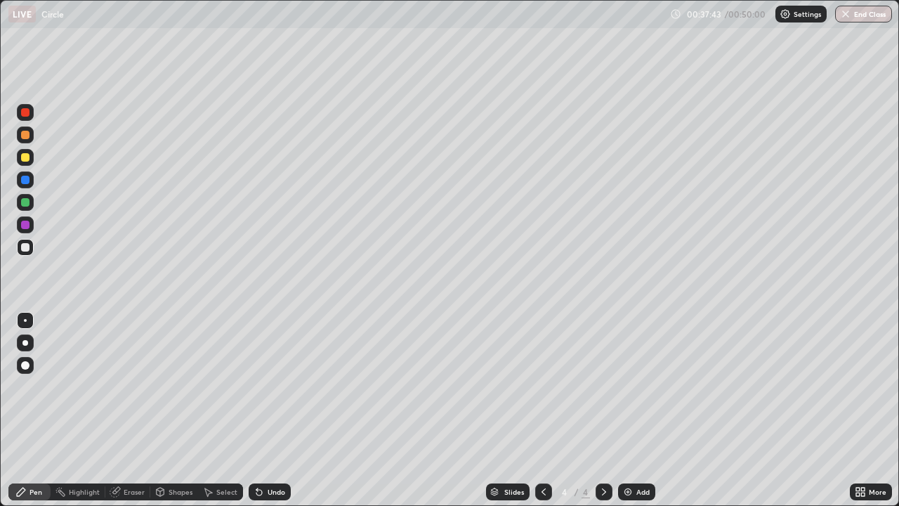
click at [268, 410] on div "Undo" at bounding box center [277, 491] width 18 height 7
click at [263, 410] on div "Undo" at bounding box center [270, 491] width 42 height 17
click at [268, 410] on div "Undo" at bounding box center [277, 491] width 18 height 7
click at [270, 410] on div "Undo" at bounding box center [277, 491] width 18 height 7
click at [268, 410] on div "Undo" at bounding box center [277, 491] width 18 height 7
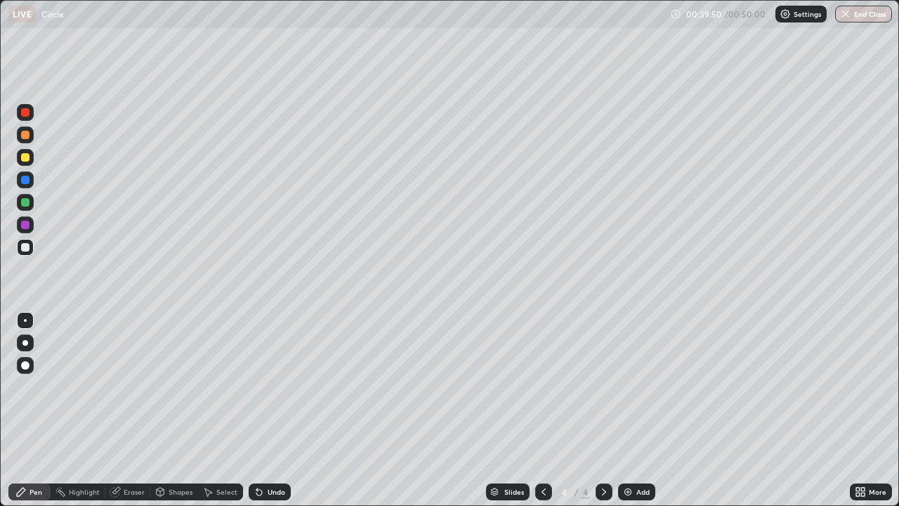
click at [262, 410] on div "Undo" at bounding box center [270, 491] width 42 height 17
click at [127, 410] on div "Eraser" at bounding box center [134, 491] width 21 height 7
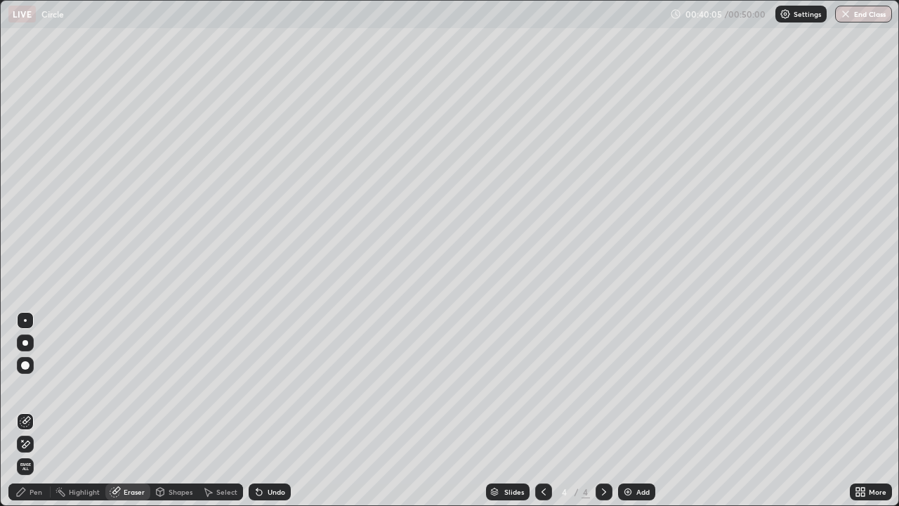
click at [22, 410] on icon at bounding box center [22, 440] width 1 height 1
click at [25, 410] on icon at bounding box center [20, 491] width 11 height 11
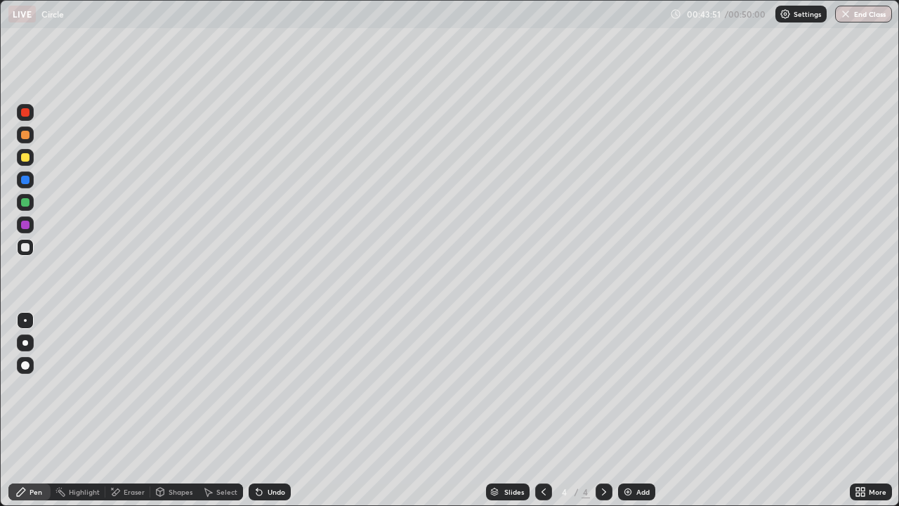
click at [25, 224] on div at bounding box center [25, 224] width 8 height 8
click at [25, 253] on div at bounding box center [25, 247] width 17 height 17
click at [631, 410] on img at bounding box center [627, 491] width 11 height 11
click at [164, 410] on icon at bounding box center [159, 491] width 11 height 11
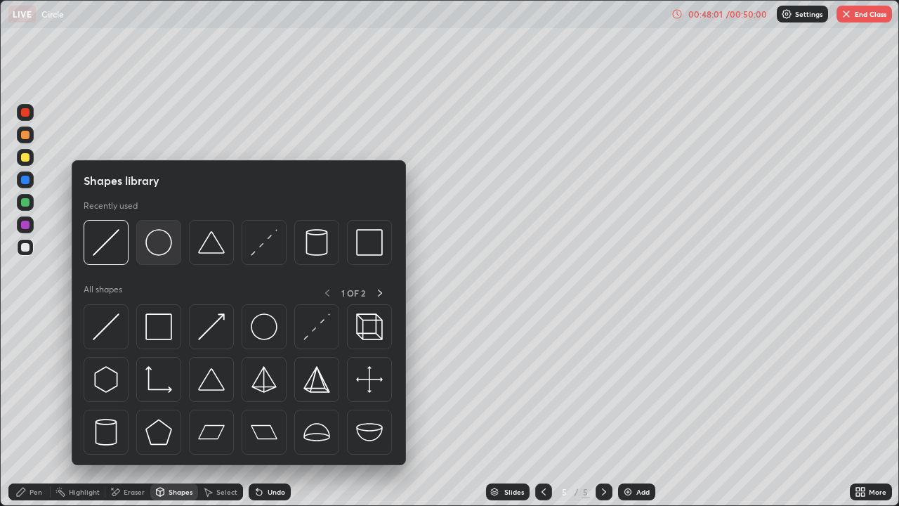
click at [158, 244] on img at bounding box center [158, 242] width 27 height 27
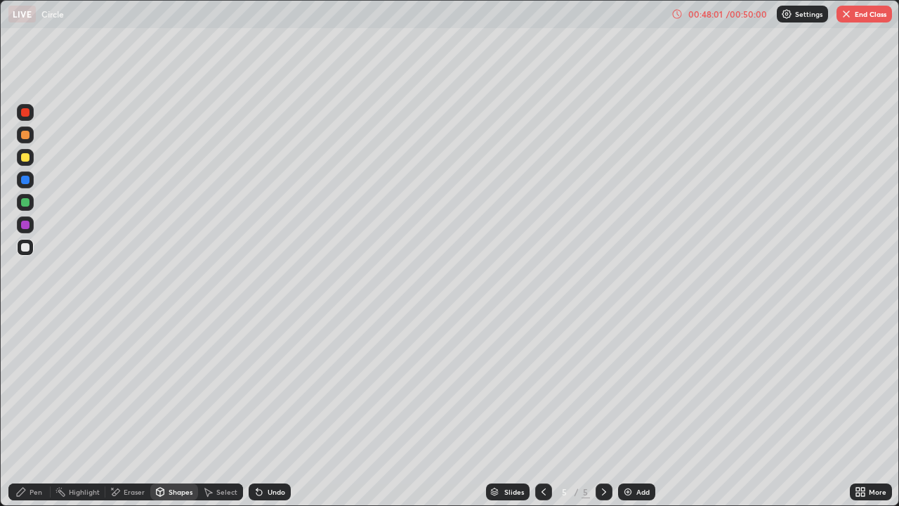
click at [25, 112] on div at bounding box center [25, 112] width 8 height 8
click at [25, 159] on div at bounding box center [25, 157] width 8 height 8
click at [25, 250] on div at bounding box center [25, 247] width 8 height 8
click at [27, 410] on div "Pen" at bounding box center [29, 491] width 42 height 17
click at [263, 410] on div "Undo" at bounding box center [270, 491] width 42 height 17
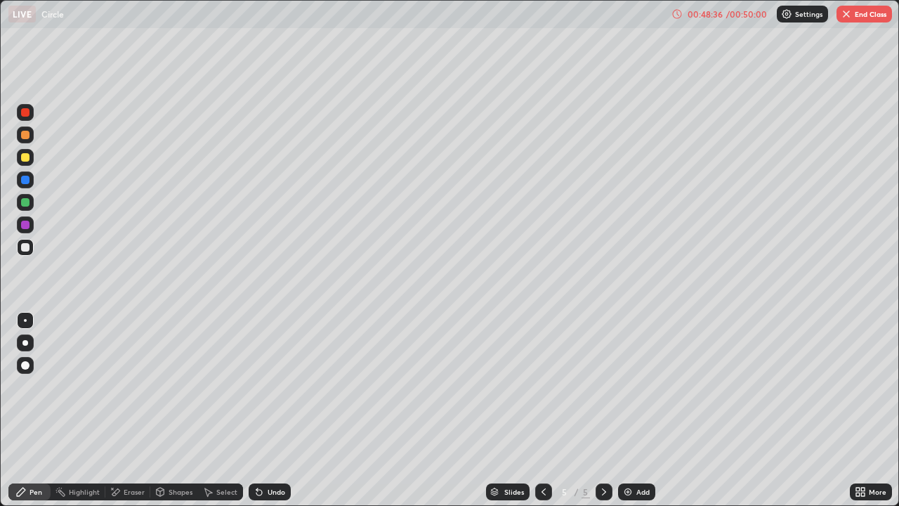
click at [268, 410] on div "Undo" at bounding box center [277, 491] width 18 height 7
click at [177, 410] on div "Shapes" at bounding box center [181, 491] width 24 height 7
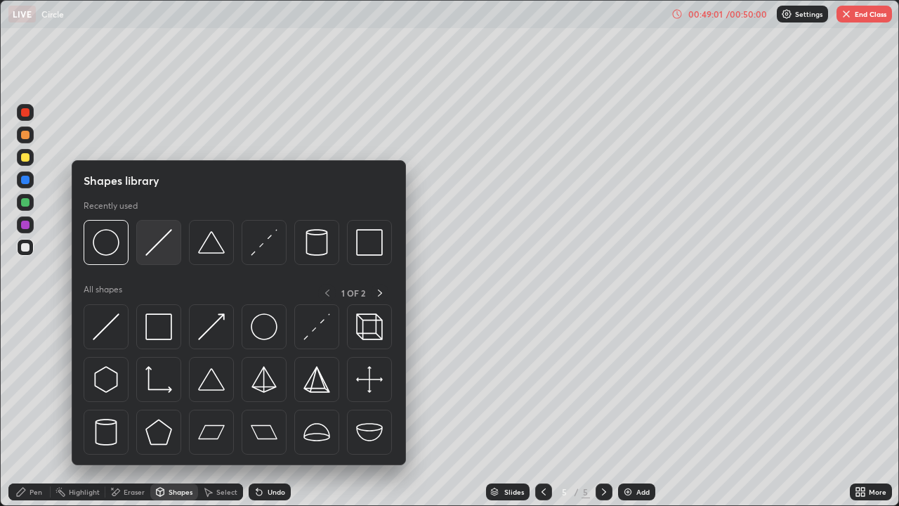
click at [157, 246] on img at bounding box center [158, 242] width 27 height 27
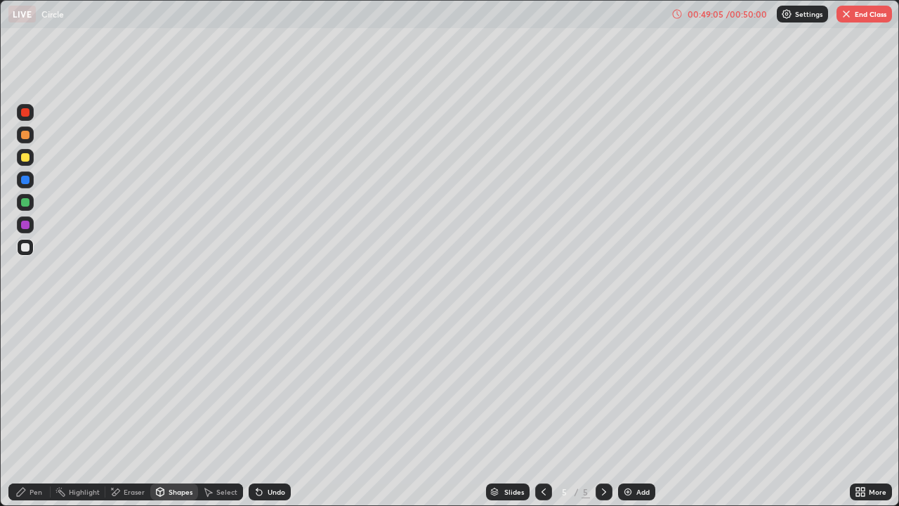
click at [263, 410] on div "Undo" at bounding box center [270, 491] width 42 height 17
click at [32, 410] on div "Pen" at bounding box center [35, 491] width 13 height 7
click at [269, 410] on div "Undo" at bounding box center [270, 491] width 42 height 17
click at [264, 410] on div "Undo" at bounding box center [270, 491] width 42 height 17
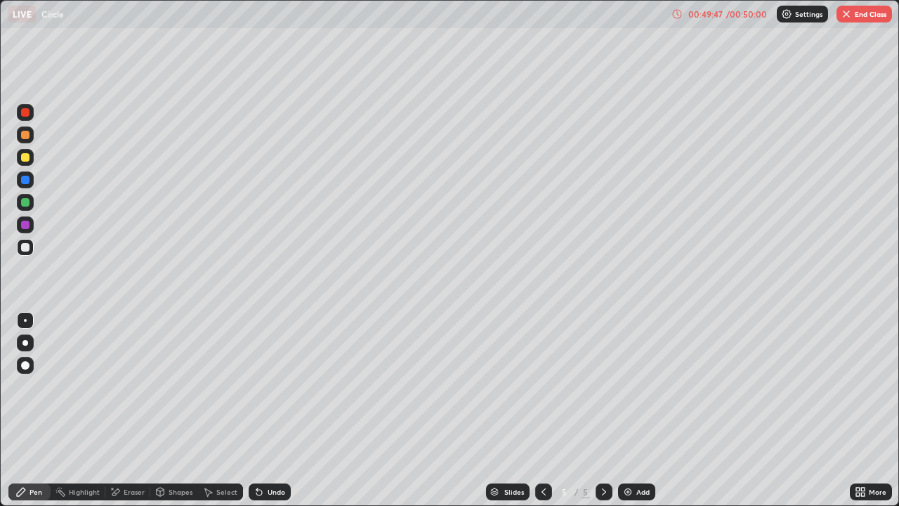
click at [22, 180] on div at bounding box center [25, 180] width 8 height 8
click at [171, 410] on div "Shapes" at bounding box center [181, 491] width 24 height 7
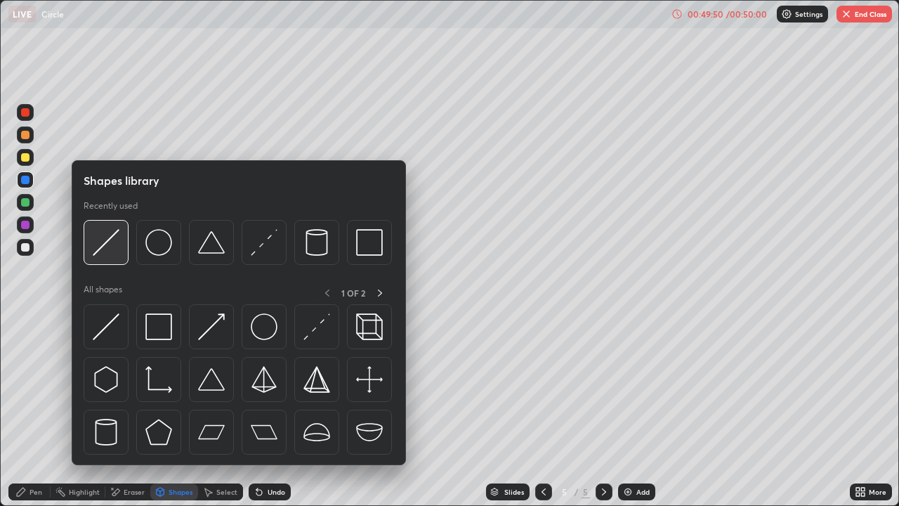
click at [108, 238] on img at bounding box center [106, 242] width 27 height 27
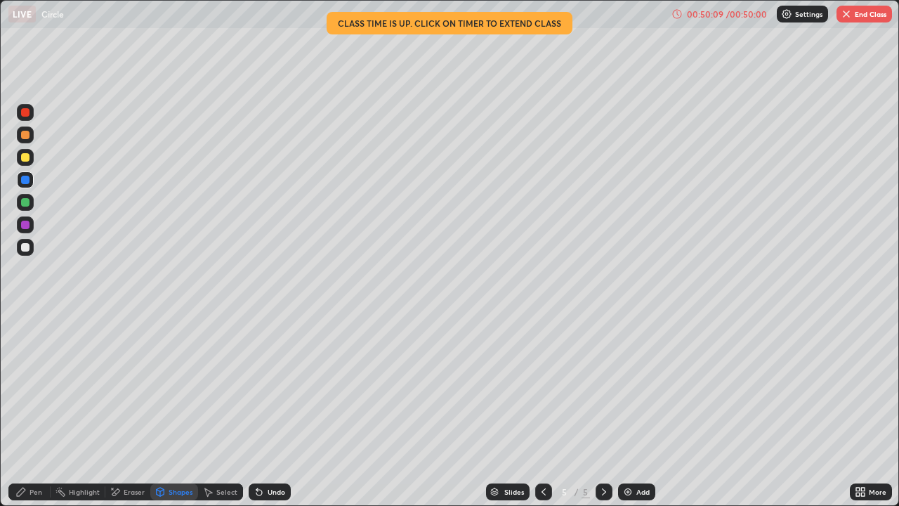
click at [256, 410] on icon at bounding box center [256, 488] width 1 height 1
click at [27, 410] on div "Pen" at bounding box center [29, 491] width 42 height 17
click at [126, 410] on div "Eraser" at bounding box center [127, 491] width 45 height 17
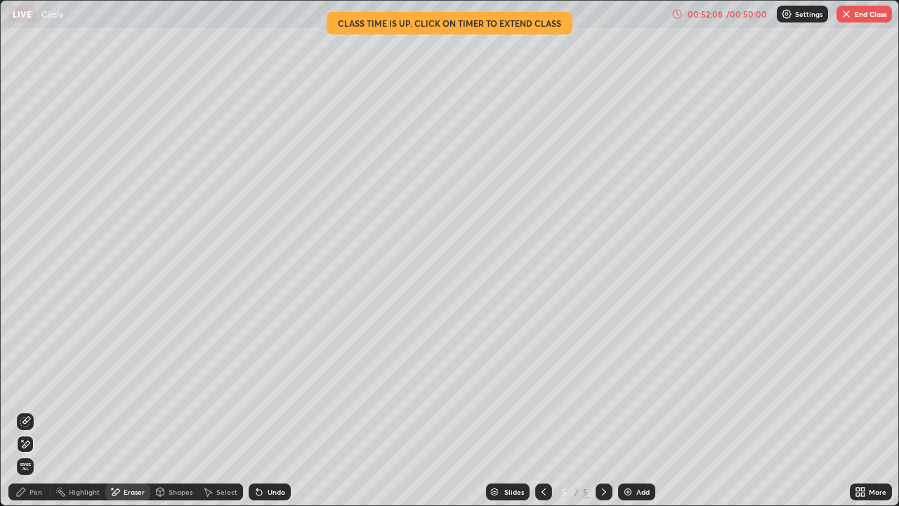
click at [268, 410] on div "Undo" at bounding box center [277, 491] width 18 height 7
click at [263, 410] on div "Undo" at bounding box center [270, 491] width 42 height 17
click at [264, 410] on div "Undo" at bounding box center [270, 491] width 42 height 17
click at [37, 410] on div "Pen" at bounding box center [35, 491] width 13 height 7
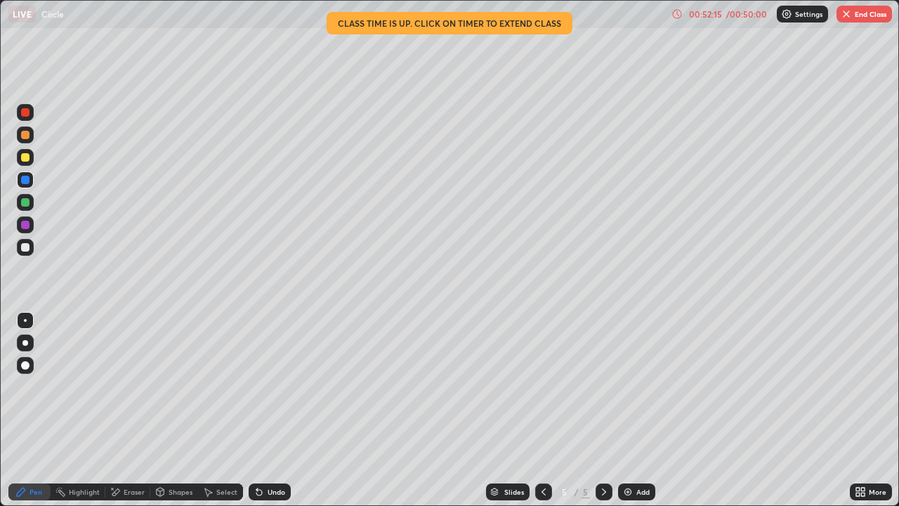
click at [25, 227] on div at bounding box center [25, 224] width 8 height 8
click at [27, 183] on div at bounding box center [25, 180] width 8 height 8
click at [22, 223] on div at bounding box center [25, 224] width 8 height 8
click at [850, 13] on img "button" at bounding box center [845, 13] width 11 height 11
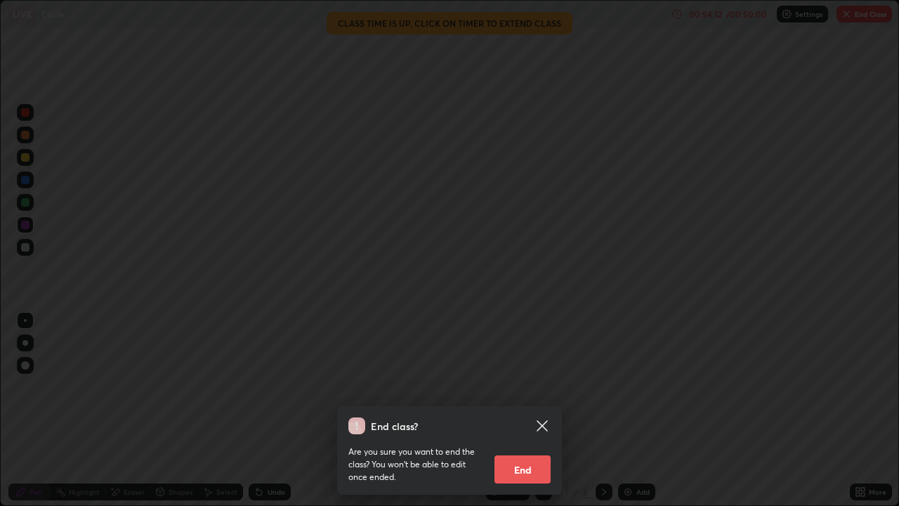
click at [534, 410] on button "End" at bounding box center [522, 469] width 56 height 28
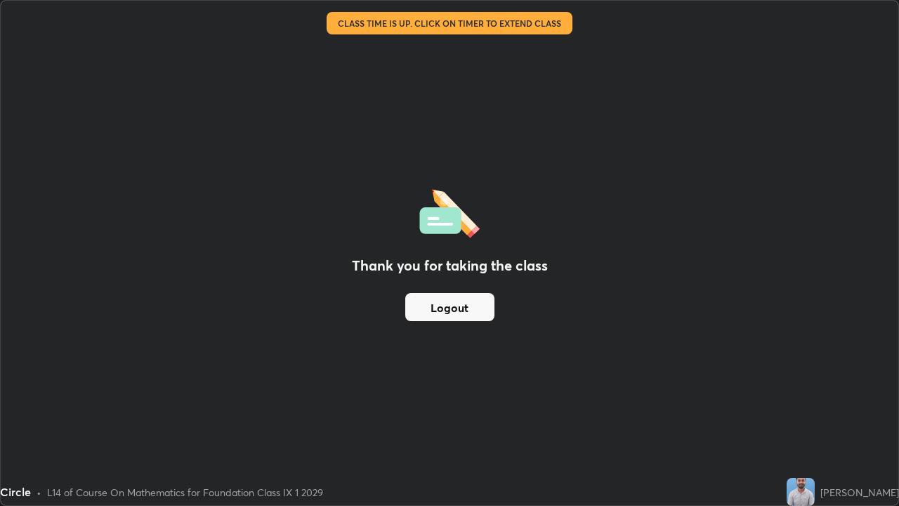
click at [459, 303] on button "Logout" at bounding box center [449, 307] width 89 height 28
click at [452, 310] on button "Logout" at bounding box center [449, 307] width 89 height 28
click at [459, 314] on button "Logout" at bounding box center [449, 307] width 89 height 28
click at [459, 313] on button "Logout" at bounding box center [449, 307] width 89 height 28
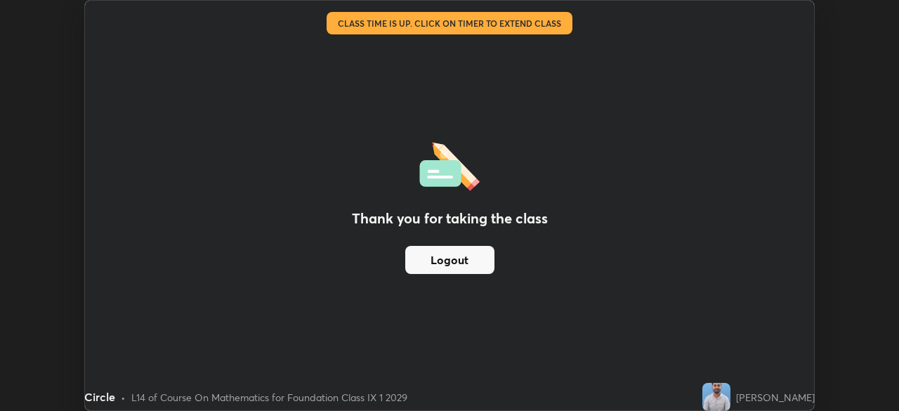
scroll to position [69806, 69318]
